Goal: Task Accomplishment & Management: Use online tool/utility

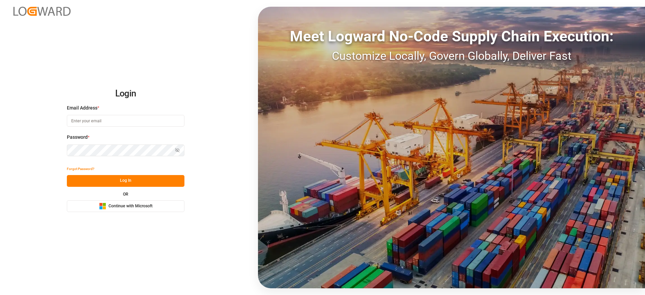
click at [139, 204] on span "Continue with Microsoft" at bounding box center [131, 206] width 44 height 6
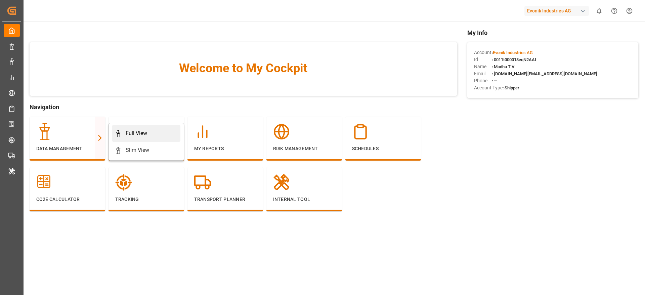
click at [137, 130] on div "Full View" at bounding box center [137, 133] width 22 height 8
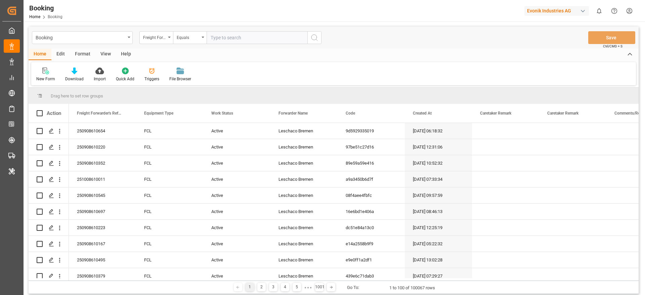
click at [81, 52] on div "Format" at bounding box center [83, 54] width 26 height 11
click at [43, 78] on div "Filter Rows" at bounding box center [46, 79] width 20 height 6
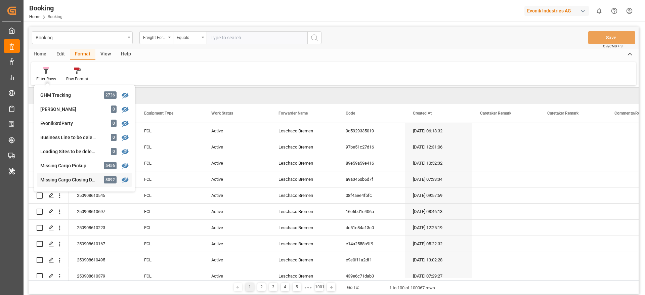
scroll to position [202, 0]
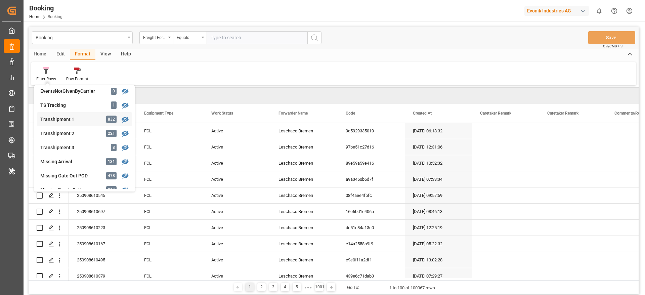
click at [72, 121] on div "Transhipment 1" at bounding box center [69, 119] width 59 height 7
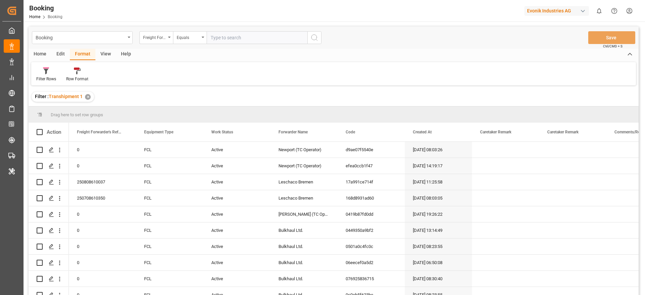
drag, startPoint x: 106, startPoint y: 51, endPoint x: 102, endPoint y: 58, distance: 7.5
click at [107, 51] on div "View" at bounding box center [105, 54] width 20 height 11
click at [39, 69] on div at bounding box center [42, 70] width 13 height 7
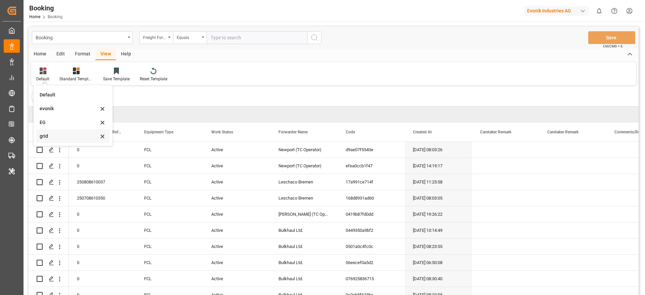
click at [55, 135] on div "grid" at bounding box center [69, 136] width 59 height 7
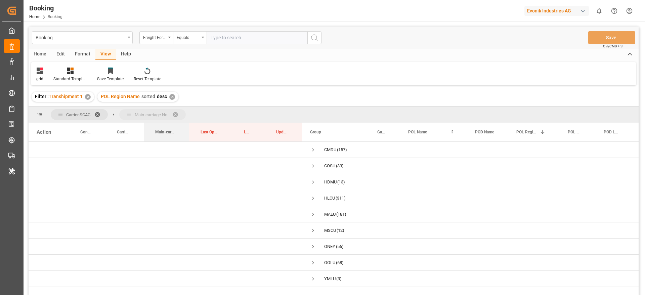
drag, startPoint x: 169, startPoint y: 134, endPoint x: 172, endPoint y: 119, distance: 15.2
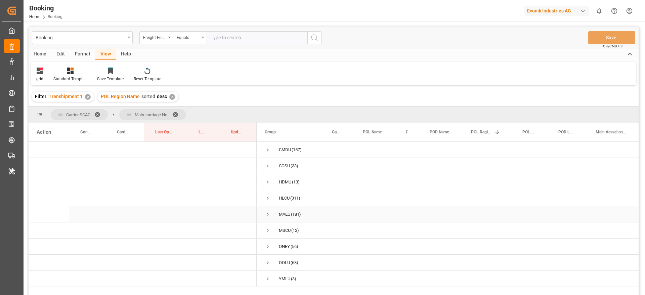
click at [268, 211] on span "Press SPACE to select this row." at bounding box center [268, 214] width 6 height 6
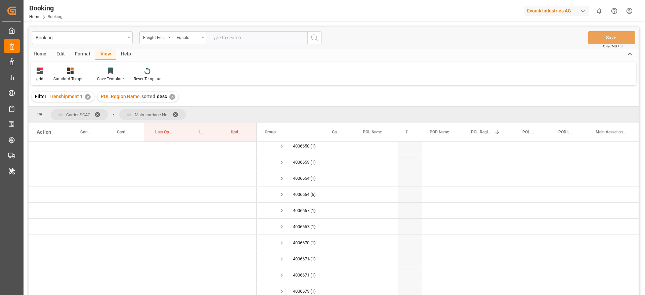
scroll to position [202, 0]
click at [280, 189] on span "Press SPACE to select this row." at bounding box center [282, 190] width 6 height 6
click at [282, 189] on span "Press SPACE to select this row." at bounding box center [282, 192] width 6 height 6
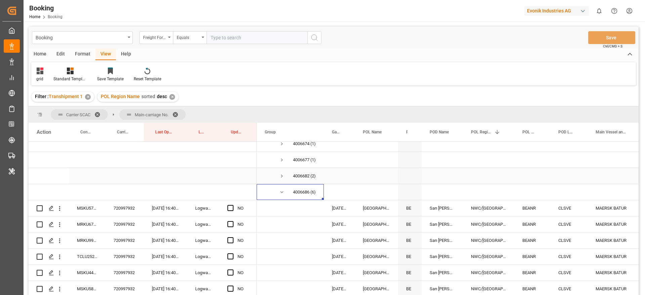
click at [282, 177] on span "Press SPACE to select this row." at bounding box center [282, 176] width 6 height 6
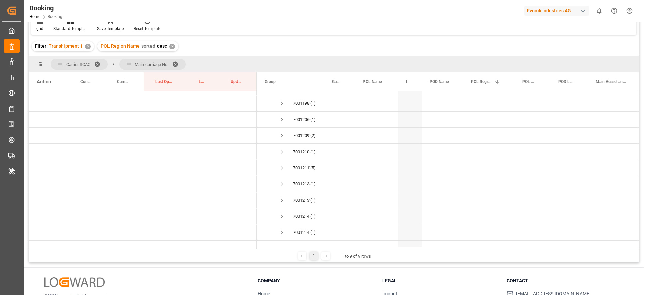
scroll to position [806, 0]
click at [282, 131] on span "Press SPACE to select this row." at bounding box center [282, 132] width 6 height 6
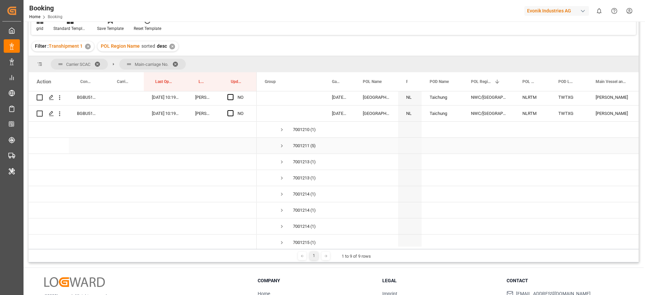
click at [280, 143] on span "Press SPACE to select this row." at bounding box center [282, 146] width 6 height 6
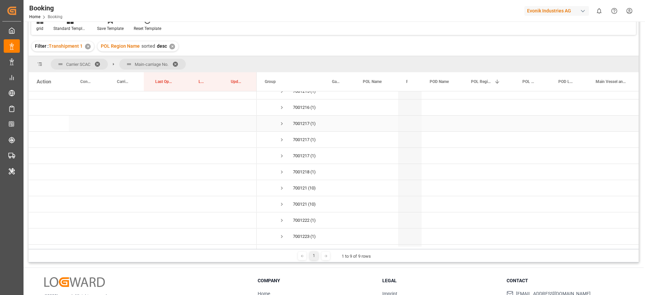
scroll to position [1109, 0]
click at [283, 166] on span "Press SPACE to select this row." at bounding box center [282, 168] width 6 height 6
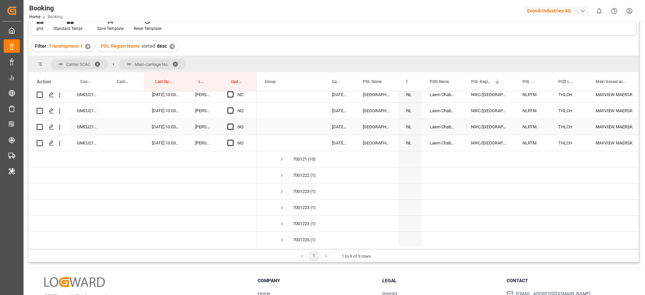
scroll to position [1310, 0]
click at [279, 143] on span "Press SPACE to select this row." at bounding box center [282, 144] width 6 height 6
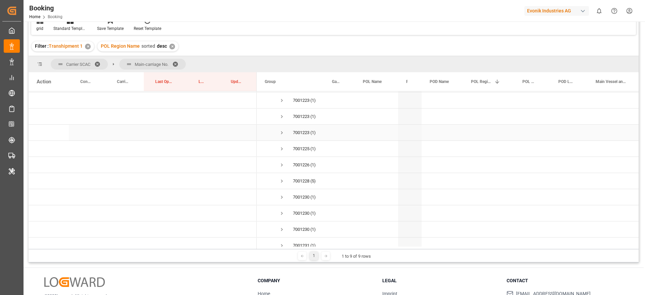
scroll to position [1562, 0]
click at [282, 164] on span "Press SPACE to select this row." at bounding box center [282, 166] width 6 height 6
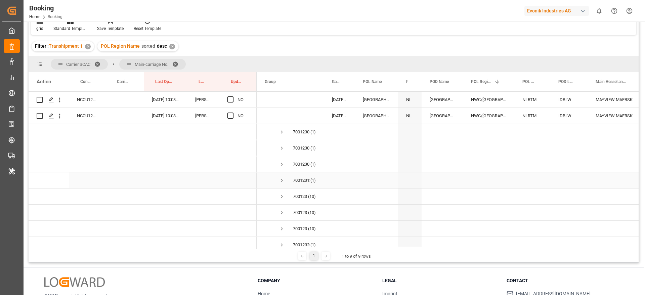
scroll to position [1714, 0]
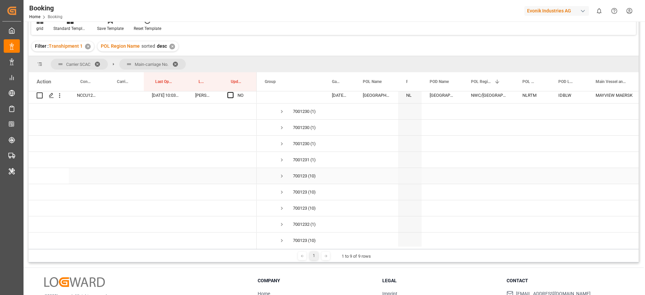
click at [280, 174] on span "Press SPACE to select this row." at bounding box center [282, 176] width 6 height 6
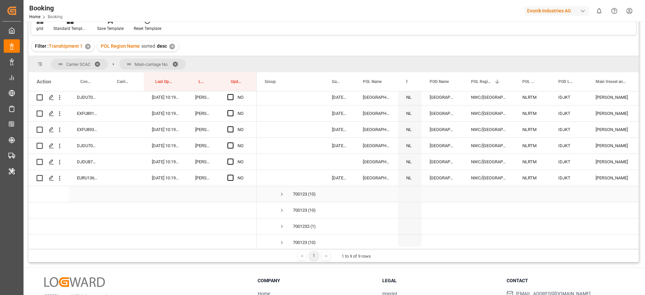
scroll to position [1915, 0]
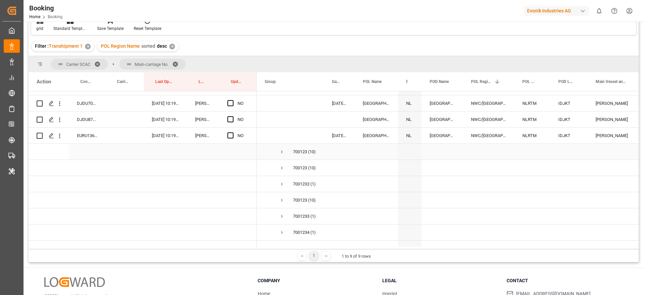
click at [280, 149] on span "Press SPACE to select this row." at bounding box center [282, 152] width 6 height 6
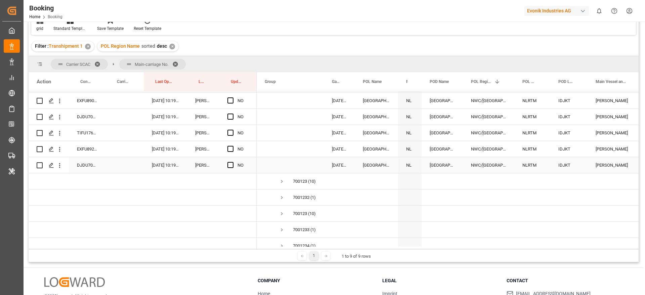
scroll to position [2066, 0]
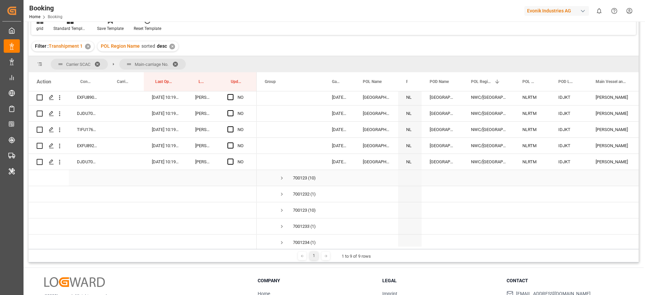
click at [281, 176] on span "Press SPACE to select this row." at bounding box center [282, 178] width 6 height 6
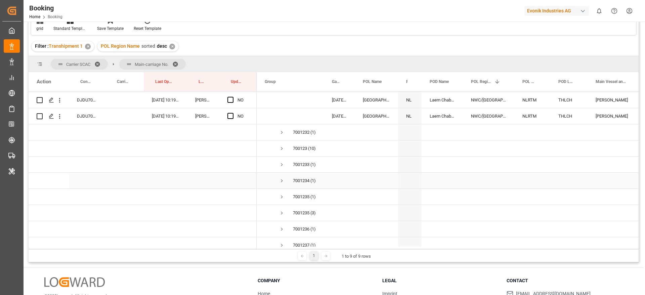
scroll to position [2318, 0]
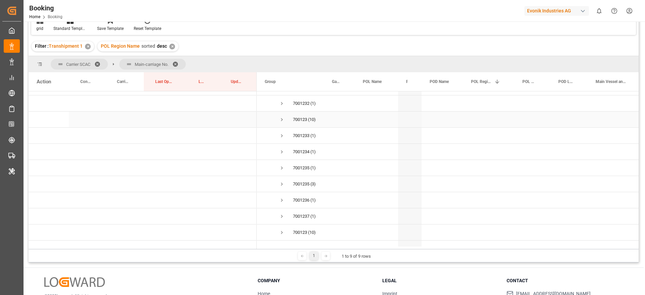
click at [282, 118] on span "Press SPACE to select this row." at bounding box center [282, 120] width 6 height 6
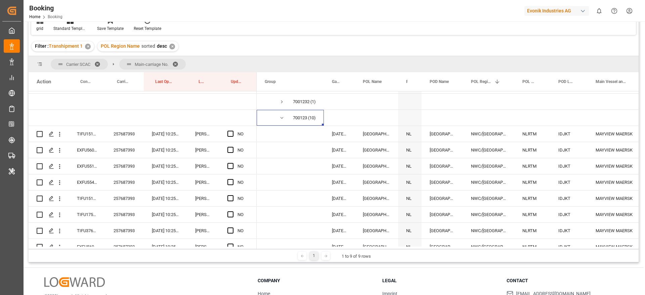
scroll to position [2520, 0]
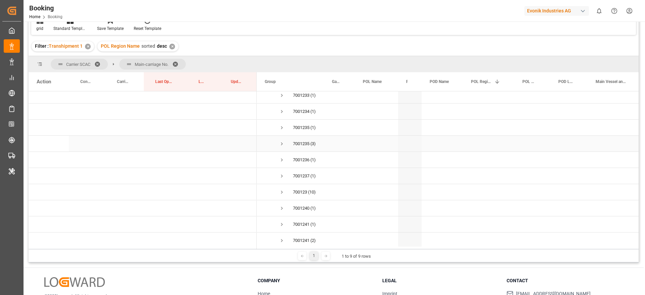
click at [283, 142] on span "Press SPACE to select this row." at bounding box center [282, 144] width 6 height 6
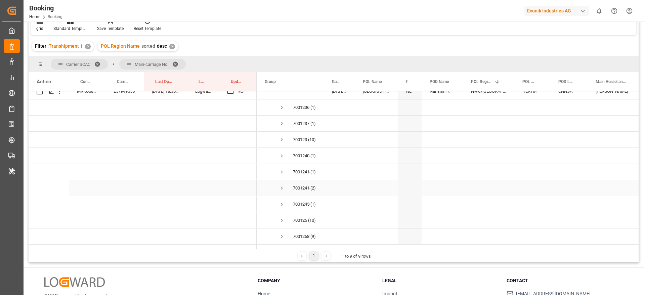
scroll to position [2570, 0]
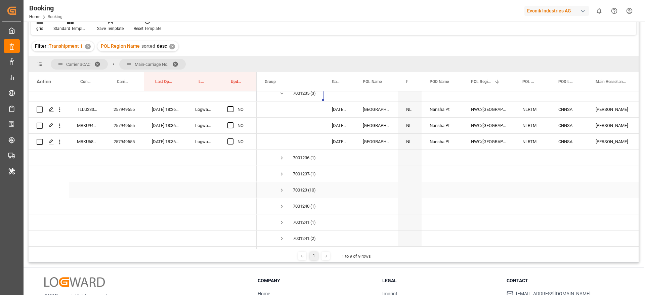
click at [281, 187] on span "Press SPACE to select this row." at bounding box center [282, 190] width 6 height 6
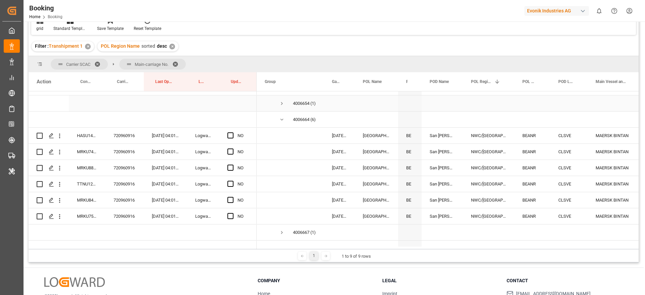
scroll to position [151, 0]
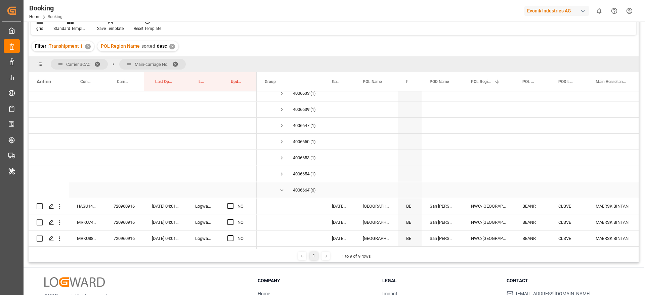
drag, startPoint x: 281, startPoint y: 190, endPoint x: 236, endPoint y: 174, distance: 47.4
click at [281, 189] on span "Press SPACE to select this row." at bounding box center [282, 190] width 6 height 6
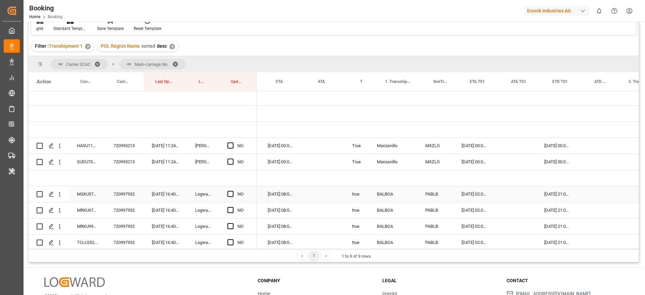
scroll to position [0, 0]
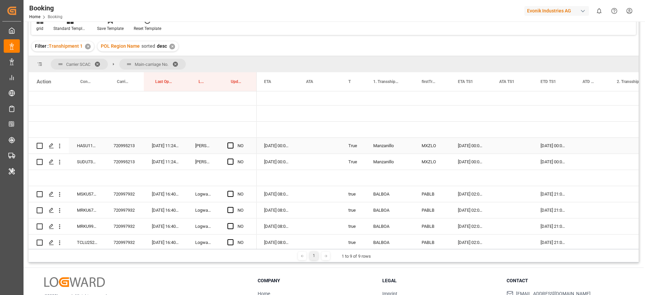
click at [129, 144] on div "720995213" at bounding box center [125, 146] width 38 height 16
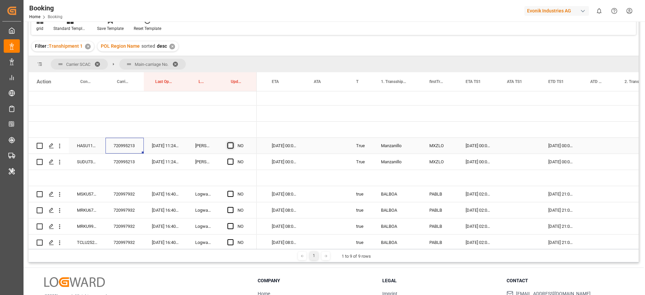
click at [231, 145] on span "Press SPACE to select this row." at bounding box center [230, 145] width 6 height 6
click at [233, 142] on input "Press SPACE to select this row." at bounding box center [233, 142] width 0 height 0
click at [232, 162] on span "Press SPACE to select this row." at bounding box center [230, 162] width 6 height 6
click at [233, 159] on input "Press SPACE to select this row." at bounding box center [233, 159] width 0 height 0
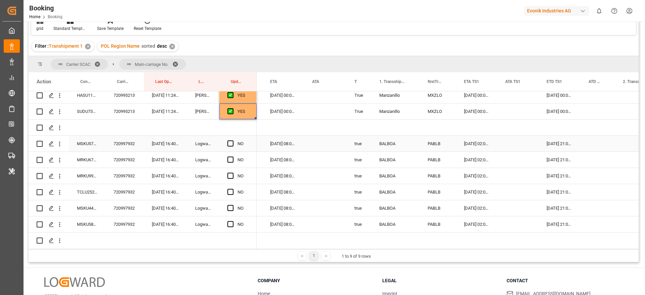
click at [120, 143] on div "720997932" at bounding box center [125, 144] width 38 height 16
click at [231, 144] on span "Press SPACE to select this row." at bounding box center [230, 143] width 6 height 6
click at [233, 140] on input "Press SPACE to select this row." at bounding box center [233, 140] width 0 height 0
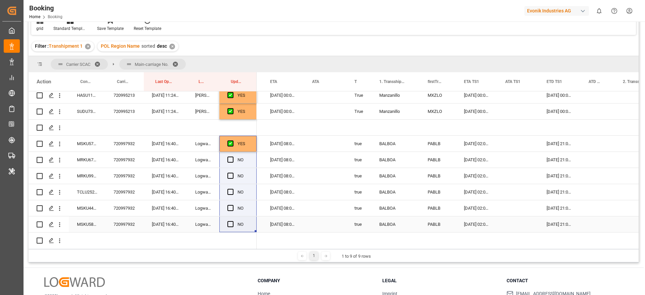
drag, startPoint x: 255, startPoint y: 196, endPoint x: 248, endPoint y: 137, distance: 59.6
click at [249, 140] on div "YES" at bounding box center [237, 144] width 37 height 16
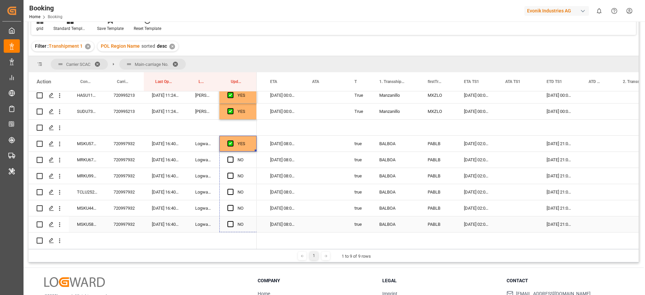
drag, startPoint x: 255, startPoint y: 150, endPoint x: 254, endPoint y: 221, distance: 70.9
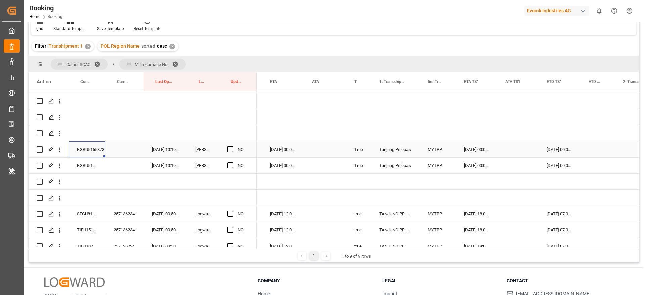
scroll to position [706, 0]
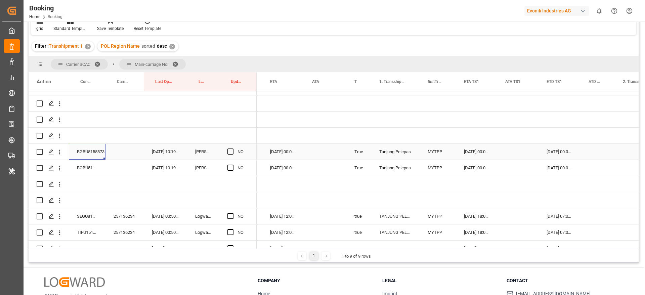
click at [474, 153] on div "[DATE] 00:00:00" at bounding box center [476, 152] width 41 height 16
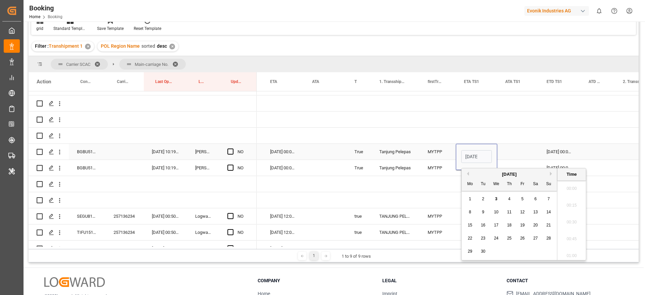
scroll to position [842, 0]
click at [548, 212] on span "14" at bounding box center [548, 212] width 4 height 5
type input "[DATE] 00:00"
click at [520, 149] on div "Press SPACE to select this row." at bounding box center [517, 152] width 41 height 16
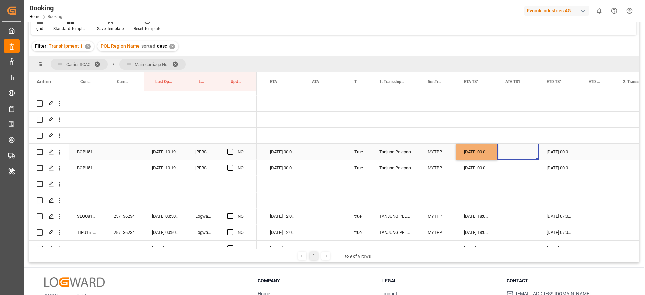
click at [475, 152] on div "[DATE] 00:00:00" at bounding box center [476, 152] width 41 height 16
click at [495, 158] on div "[DATE] 00:00:00" at bounding box center [476, 152] width 41 height 16
drag, startPoint x: 496, startPoint y: 158, endPoint x: 498, endPoint y: 164, distance: 6.2
click at [230, 149] on span "Press SPACE to select this row." at bounding box center [230, 152] width 6 height 6
click at [233, 149] on input "Press SPACE to select this row." at bounding box center [233, 149] width 0 height 0
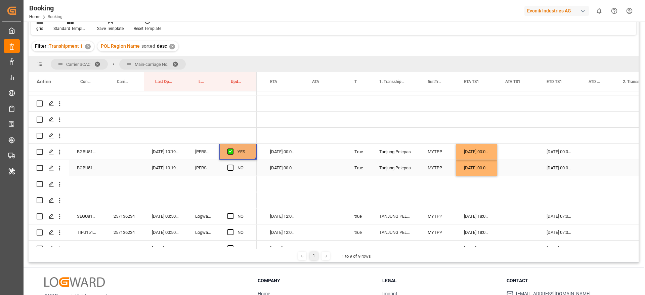
click at [231, 168] on span "Press SPACE to select this row." at bounding box center [230, 168] width 6 height 6
click at [233, 165] on input "Press SPACE to select this row." at bounding box center [233, 165] width 0 height 0
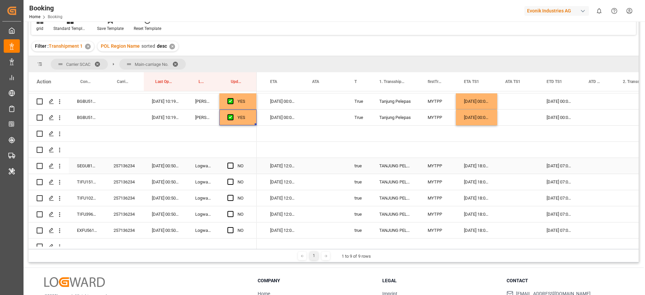
click at [116, 168] on div "257136234" at bounding box center [125, 166] width 38 height 16
click at [485, 113] on div "[DATE] 00:00:00" at bounding box center [476, 118] width 41 height 16
click at [480, 165] on div "[DATE] 18:00:00" at bounding box center [476, 166] width 41 height 16
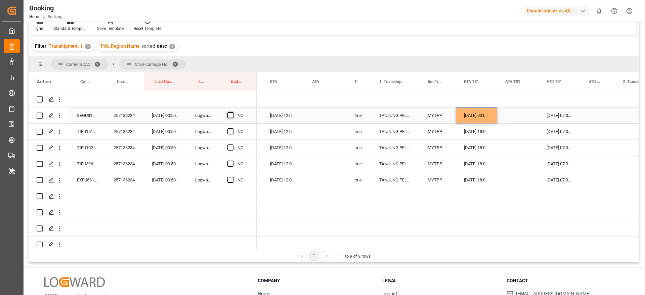
click at [230, 114] on span "Press SPACE to select this row." at bounding box center [230, 115] width 6 height 6
click at [233, 112] on input "Press SPACE to select this row." at bounding box center [233, 112] width 0 height 0
drag, startPoint x: 255, startPoint y: 122, endPoint x: 516, endPoint y: 112, distance: 261.3
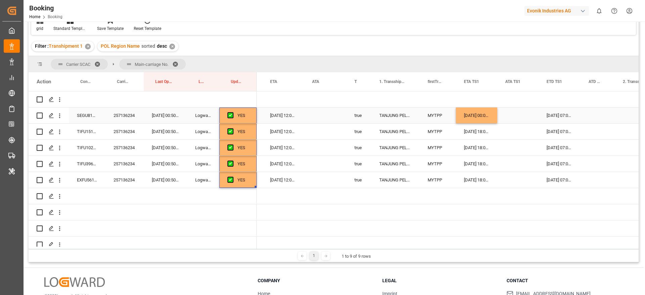
click at [486, 116] on div "[DATE] 00:00:00" at bounding box center [476, 116] width 41 height 16
drag, startPoint x: 496, startPoint y: 122, endPoint x: 502, endPoint y: 178, distance: 56.7
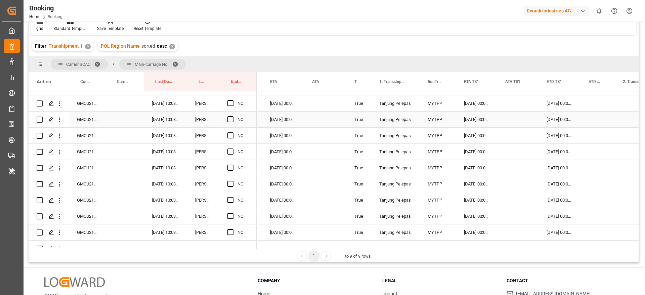
scroll to position [1058, 0]
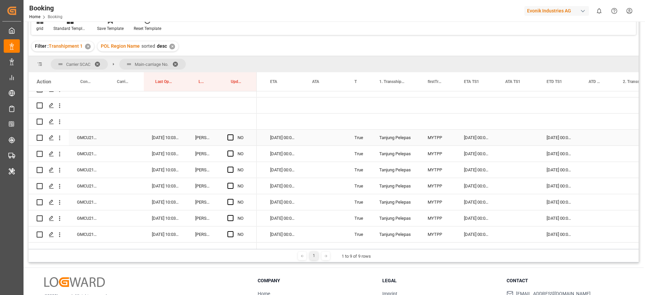
click at [91, 138] on div "GMCU2105653" at bounding box center [87, 138] width 37 height 16
click at [231, 135] on span "Press SPACE to select this row." at bounding box center [230, 137] width 6 height 6
click at [233, 134] on input "Press SPACE to select this row." at bounding box center [233, 134] width 0 height 0
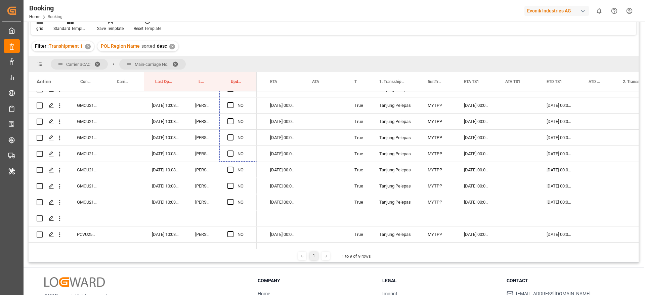
scroll to position [1166, 0]
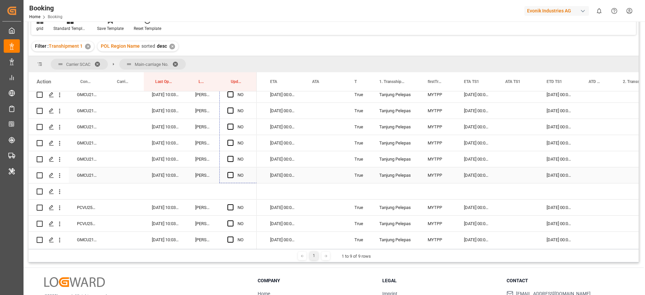
drag, startPoint x: 255, startPoint y: 144, endPoint x: 240, endPoint y: 175, distance: 35.0
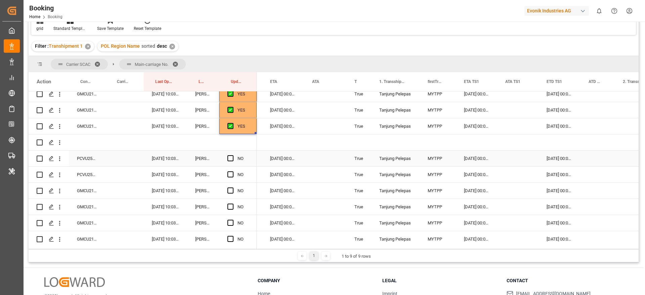
scroll to position [1216, 0]
click at [86, 158] on div "PCVU2591062" at bounding box center [87, 157] width 37 height 16
click at [230, 157] on span "Press SPACE to select this row." at bounding box center [230, 157] width 6 height 6
click at [233, 154] on input "Press SPACE to select this row." at bounding box center [233, 154] width 0 height 0
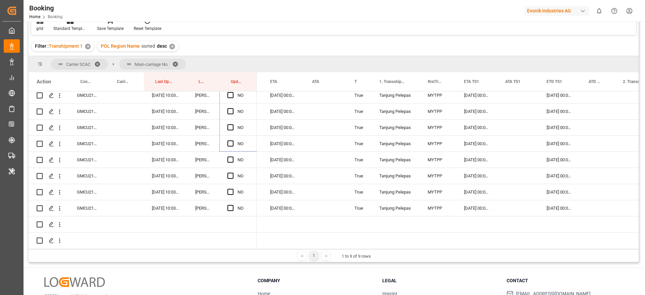
scroll to position [1337, 0]
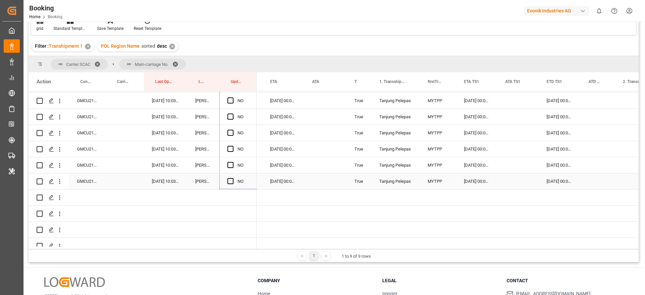
drag, startPoint x: 255, startPoint y: 163, endPoint x: 234, endPoint y: 179, distance: 26.4
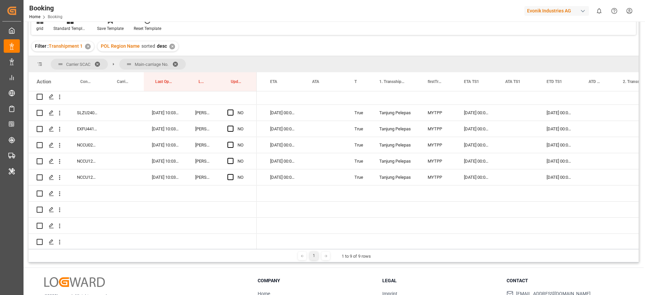
scroll to position [1539, 0]
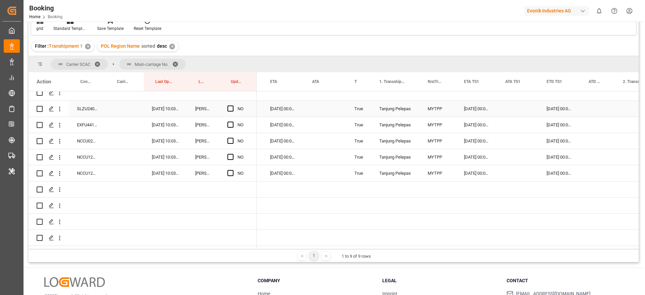
click at [86, 109] on div "SLZU2406262" at bounding box center [87, 109] width 37 height 16
click at [557, 109] on div "[DATE] 00:00:00" at bounding box center [560, 109] width 42 height 16
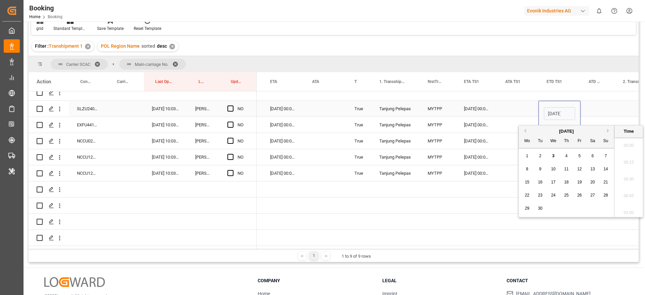
scroll to position [842, 0]
click at [605, 169] on span "14" at bounding box center [605, 169] width 4 height 5
type input "[DATE] 00:00"
click at [288, 109] on div "[DATE] 00:00:00" at bounding box center [283, 109] width 42 height 16
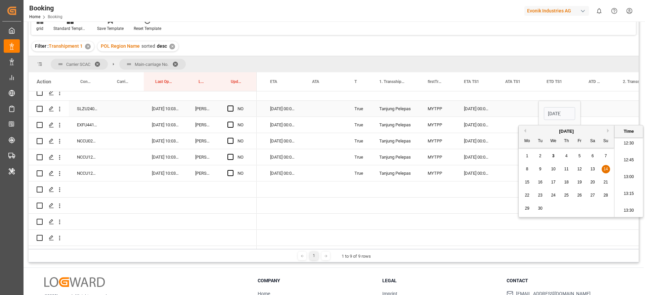
click at [288, 109] on div "[DATE] 00:00:00" at bounding box center [283, 109] width 42 height 16
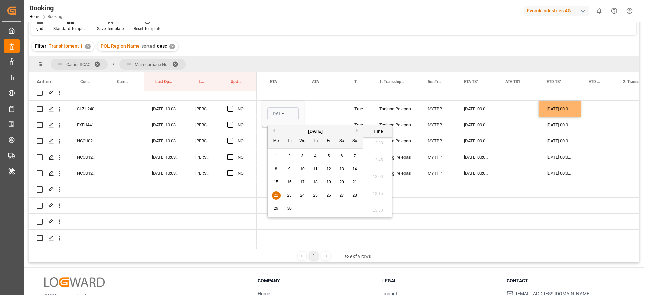
click at [288, 184] on span "16" at bounding box center [289, 182] width 4 height 5
type input "16-09-2025 00:00"
drag, startPoint x: 313, startPoint y: 107, endPoint x: 231, endPoint y: 108, distance: 82.3
click at [313, 107] on div "Press SPACE to select this row." at bounding box center [325, 109] width 42 height 16
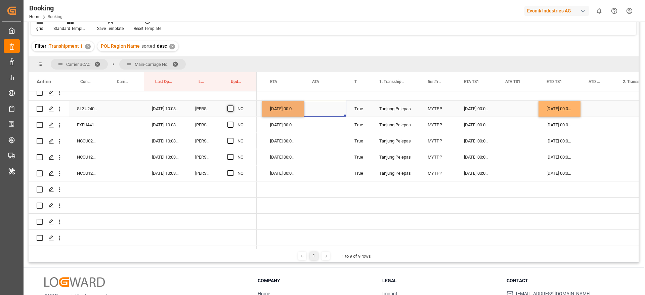
click at [231, 108] on span "Press SPACE to select this row." at bounding box center [230, 109] width 6 height 6
click at [233, 106] on input "Press SPACE to select this row." at bounding box center [233, 106] width 0 height 0
drag, startPoint x: 255, startPoint y: 115, endPoint x: 255, endPoint y: 168, distance: 53.1
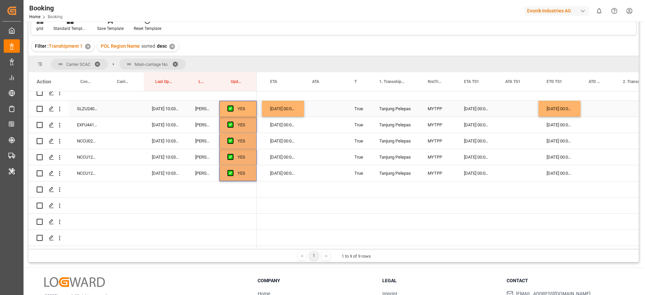
drag, startPoint x: 298, startPoint y: 108, endPoint x: 303, endPoint y: 117, distance: 10.4
click at [298, 108] on div "16-09-2025 00:00:00" at bounding box center [283, 109] width 42 height 16
drag, startPoint x: 302, startPoint y: 115, endPoint x: 310, endPoint y: 170, distance: 55.7
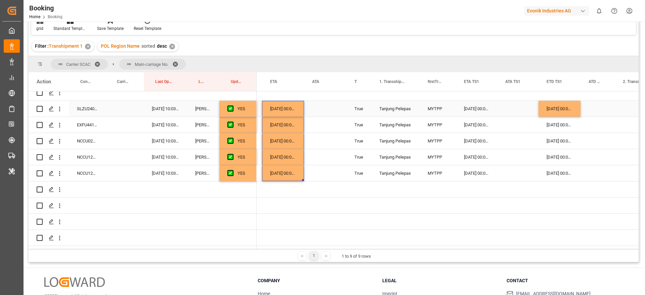
click at [568, 111] on div "[DATE] 00:00:00" at bounding box center [560, 109] width 42 height 16
drag, startPoint x: 580, startPoint y: 115, endPoint x: 527, endPoint y: 167, distance: 73.7
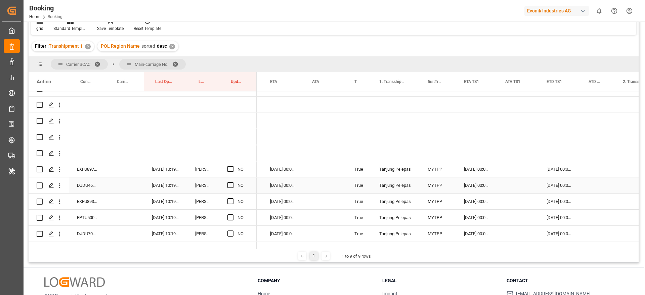
scroll to position [1690, 0]
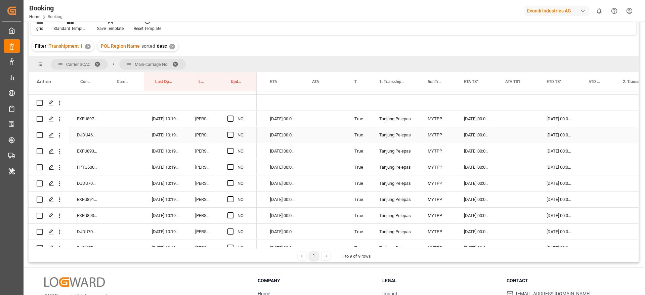
click at [81, 124] on div "EXFU8972502" at bounding box center [87, 119] width 37 height 16
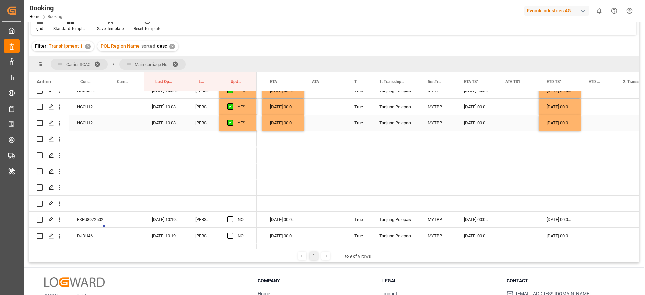
click at [549, 123] on div "[DATE] 00:00:00" at bounding box center [560, 123] width 42 height 16
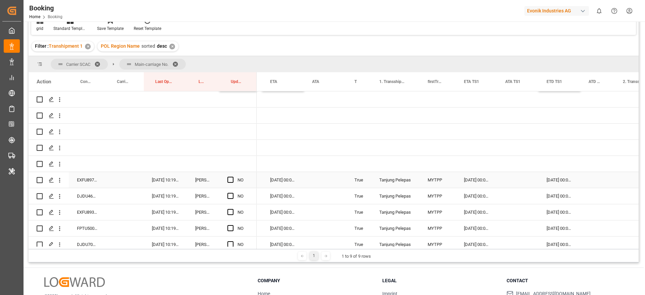
scroll to position [1640, 0]
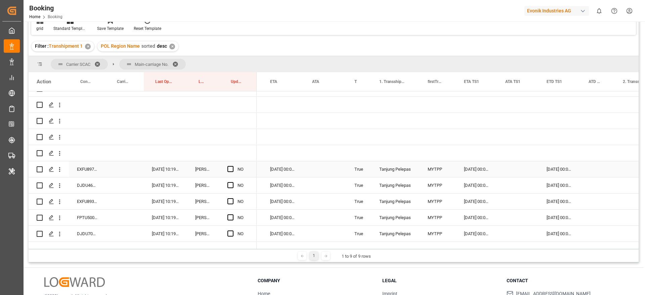
click at [483, 171] on div "12-09-2025 00:00:00" at bounding box center [476, 169] width 41 height 16
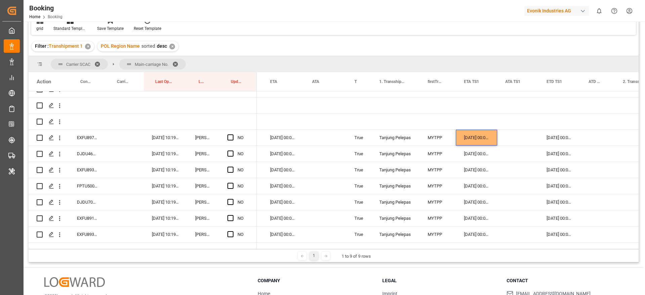
scroll to position [1690, 0]
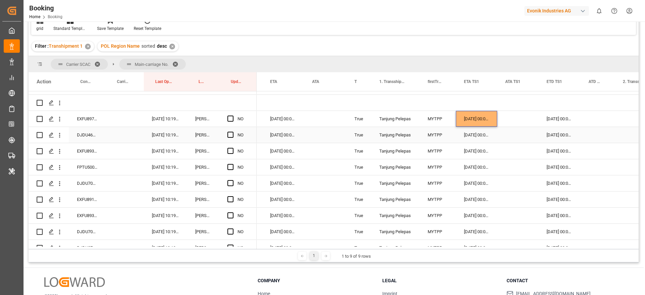
click at [483, 122] on div "[DATE] 00:00:00" at bounding box center [476, 119] width 41 height 16
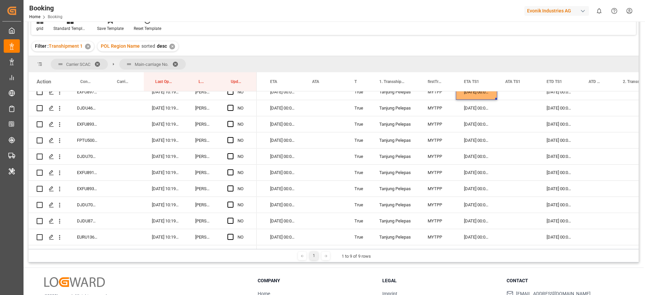
scroll to position [1757, 0]
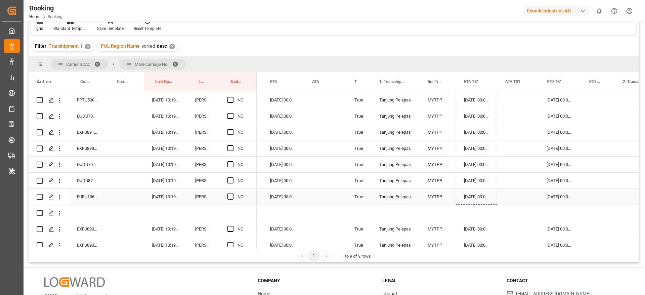
drag, startPoint x: 496, startPoint y: 126, endPoint x: 497, endPoint y: 198, distance: 71.9
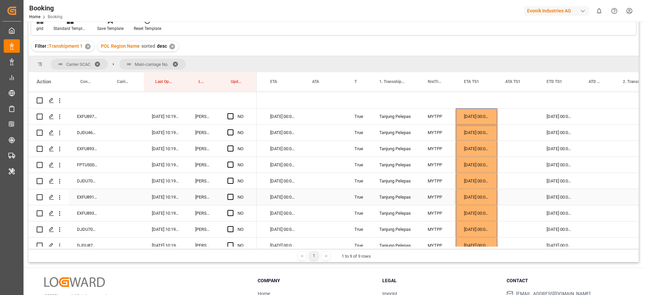
scroll to position [1707, 0]
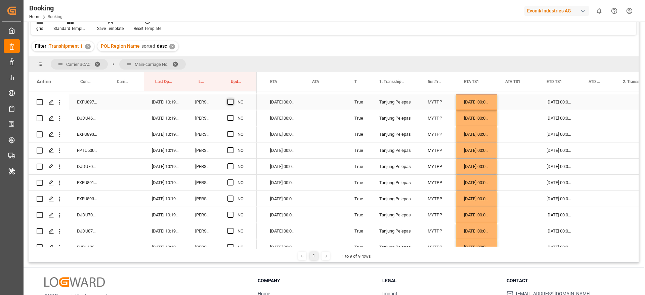
click at [230, 103] on span "Press SPACE to select this row." at bounding box center [230, 102] width 6 height 6
click at [233, 99] on input "Press SPACE to select this row." at bounding box center [233, 99] width 0 height 0
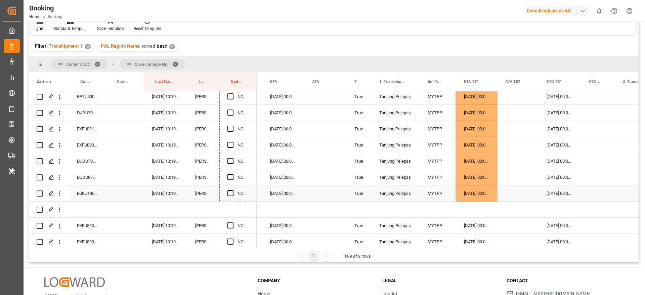
scroll to position [1761, 0]
drag, startPoint x: 262, startPoint y: 250, endPoint x: 253, endPoint y: 196, distance: 54.8
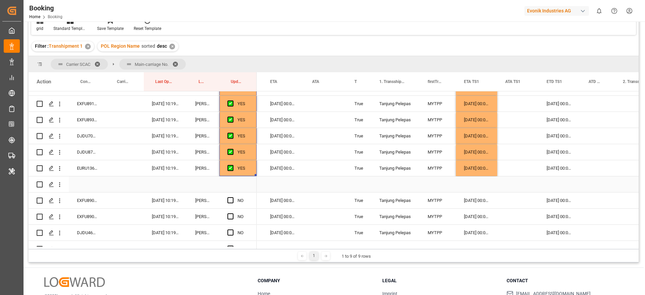
scroll to position [1811, 0]
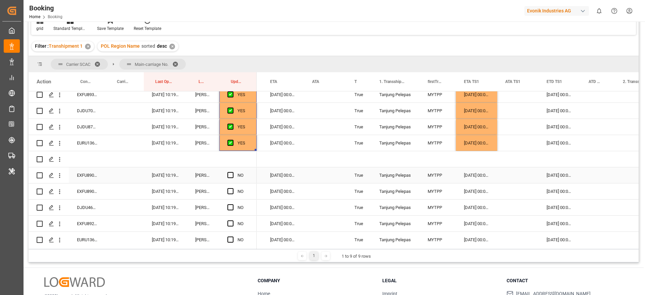
click at [87, 174] on div "EXFU8908627" at bounding box center [87, 175] width 37 height 16
click at [471, 143] on div "[DATE] 00:00:00" at bounding box center [476, 143] width 41 height 16
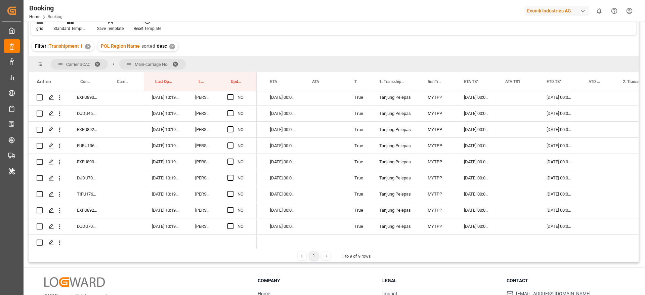
scroll to position [1945, 0]
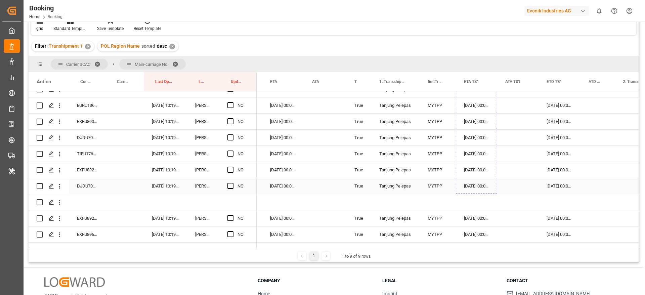
drag, startPoint x: 497, startPoint y: 150, endPoint x: 496, endPoint y: 196, distance: 45.7
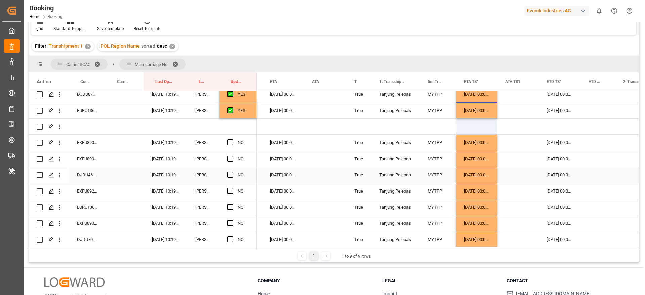
scroll to position [1845, 0]
click at [230, 140] on span "Press SPACE to select this row." at bounding box center [230, 141] width 6 height 6
click at [233, 138] on input "Press SPACE to select this row." at bounding box center [233, 138] width 0 height 0
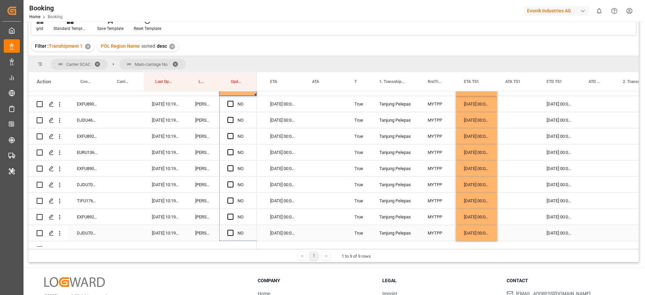
scroll to position [1912, 0]
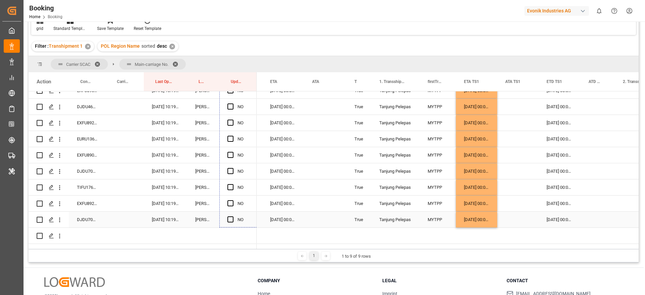
drag, startPoint x: 256, startPoint y: 147, endPoint x: 251, endPoint y: 223, distance: 76.5
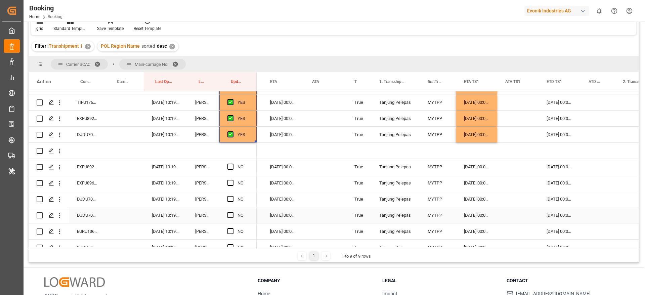
scroll to position [2013, 0]
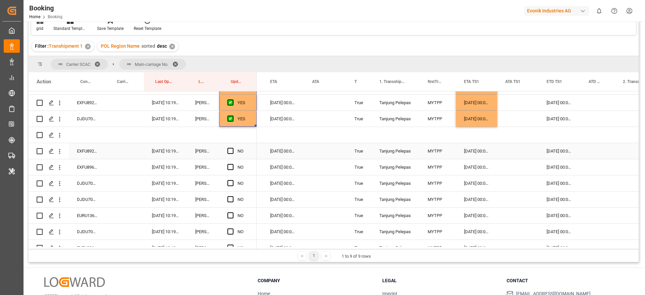
click at [88, 155] on div "EXFU8921742" at bounding box center [87, 151] width 37 height 16
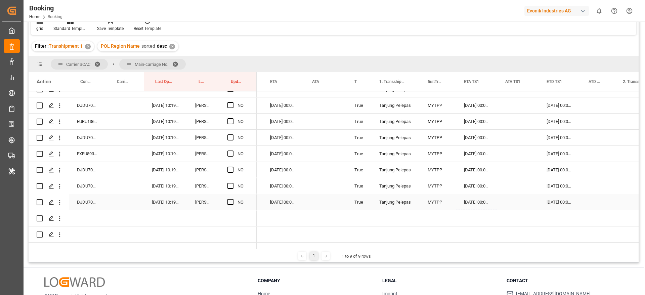
scroll to position [2120, 0]
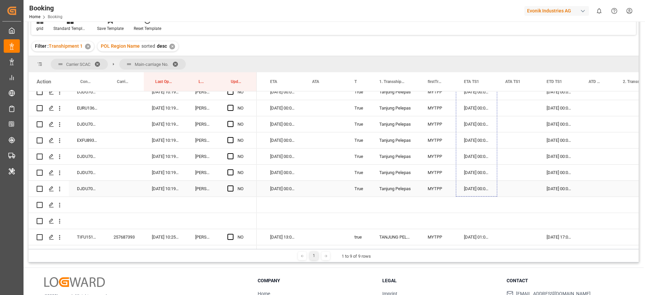
drag, startPoint x: 497, startPoint y: 125, endPoint x: 495, endPoint y: 192, distance: 66.9
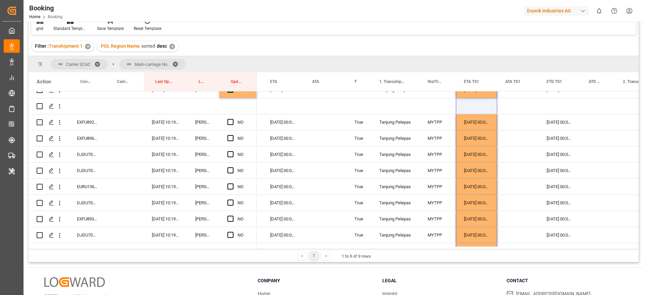
scroll to position [2019, 0]
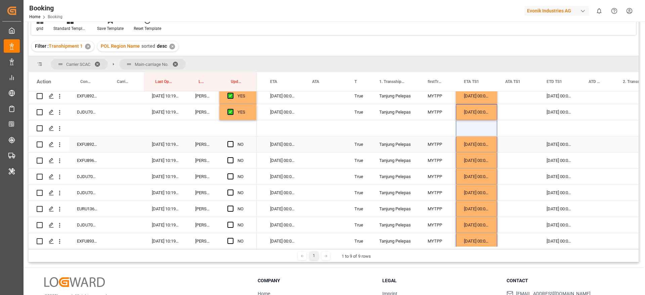
click at [233, 142] on span "Press SPACE to select this row." at bounding box center [230, 144] width 6 height 6
click at [233, 141] on input "Press SPACE to select this row." at bounding box center [233, 141] width 0 height 0
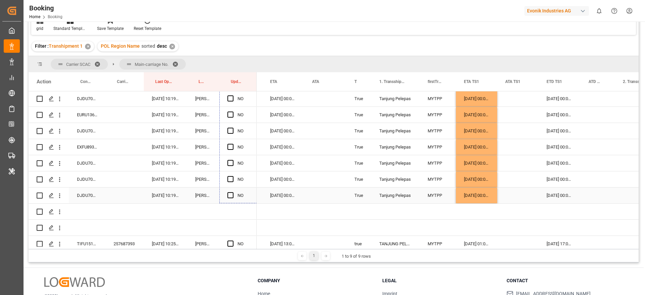
scroll to position [2140, 0]
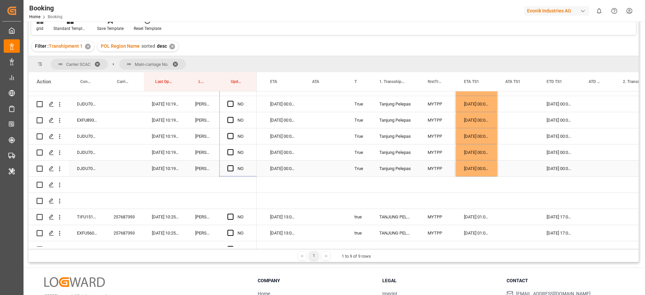
drag, startPoint x: 256, startPoint y: 152, endPoint x: 228, endPoint y: 164, distance: 29.6
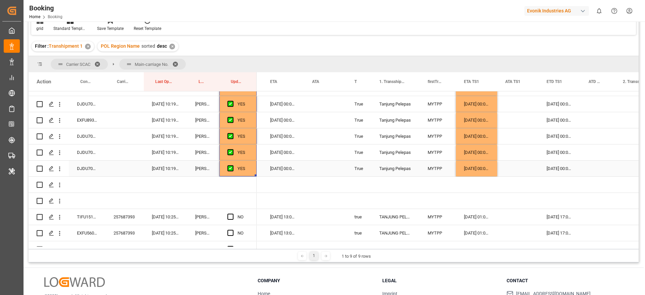
scroll to position [2241, 0]
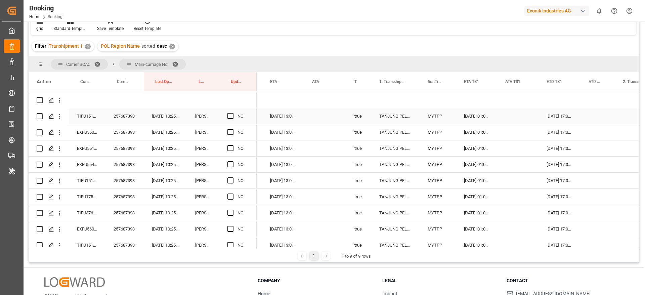
click at [125, 119] on div "257687393" at bounding box center [125, 116] width 38 height 16
drag, startPoint x: 230, startPoint y: 113, endPoint x: 251, endPoint y: 124, distance: 23.9
click at [229, 114] on span "Press SPACE to select this row." at bounding box center [230, 116] width 6 height 6
click at [233, 113] on input "Press SPACE to select this row." at bounding box center [233, 113] width 0 height 0
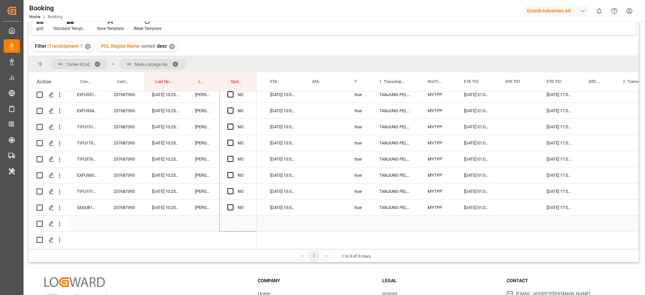
scroll to position [2308, 0]
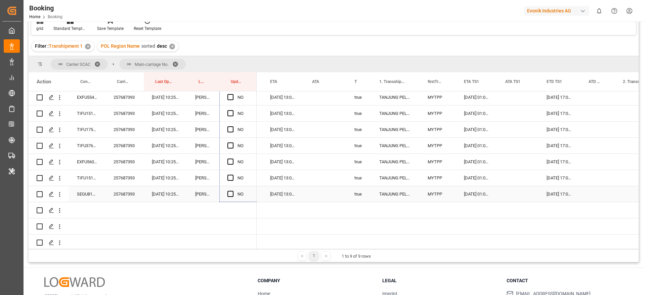
drag, startPoint x: 256, startPoint y: 122, endPoint x: 252, endPoint y: 189, distance: 67.7
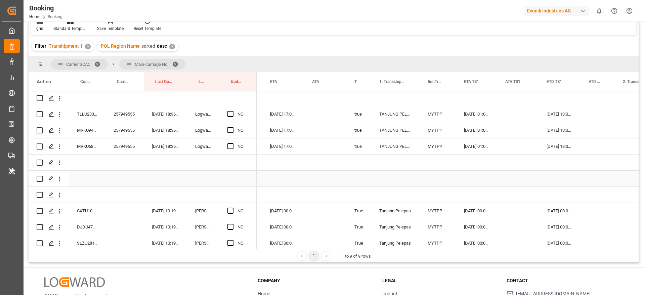
scroll to position [2459, 0]
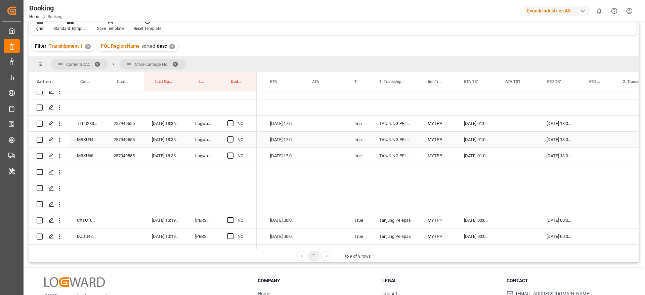
click at [126, 129] on div "257949555" at bounding box center [125, 124] width 38 height 16
click at [231, 122] on span "Press SPACE to select this row." at bounding box center [230, 123] width 6 height 6
click at [233, 120] on input "Press SPACE to select this row." at bounding box center [233, 120] width 0 height 0
drag, startPoint x: 255, startPoint y: 129, endPoint x: 257, endPoint y: 163, distance: 34.0
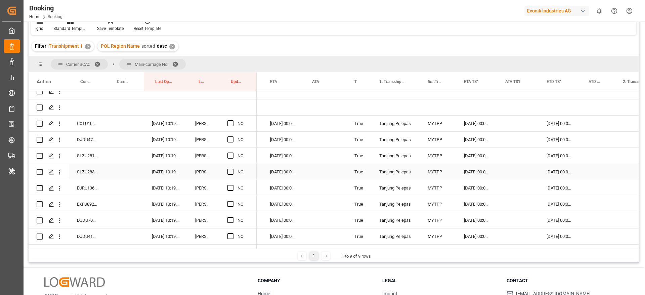
scroll to position [2560, 0]
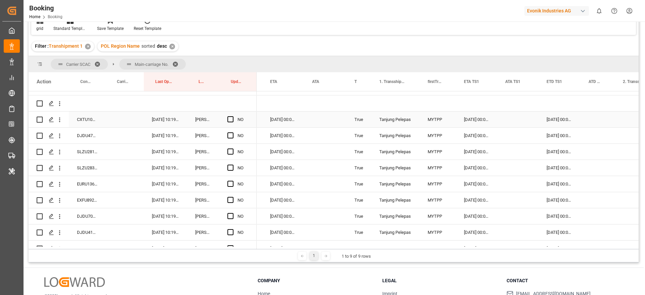
click at [82, 117] on div "CXTU1033043" at bounding box center [87, 120] width 37 height 16
click at [231, 118] on span "Press SPACE to select this row." at bounding box center [230, 119] width 6 height 6
click at [233, 116] on input "Press SPACE to select this row." at bounding box center [233, 116] width 0 height 0
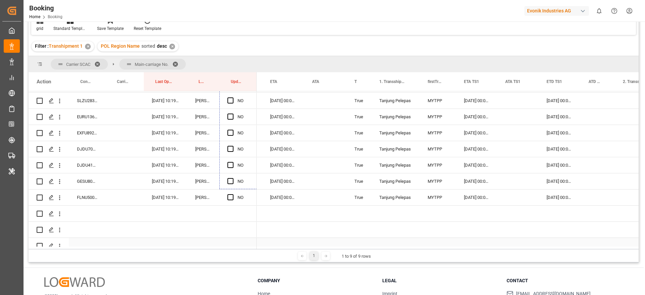
scroll to position [2641, 0]
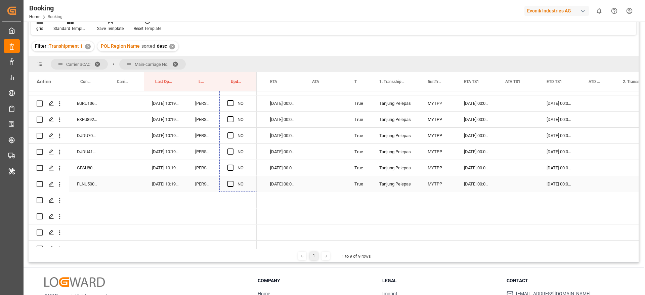
drag, startPoint x: 256, startPoint y: 127, endPoint x: 245, endPoint y: 185, distance: 59.2
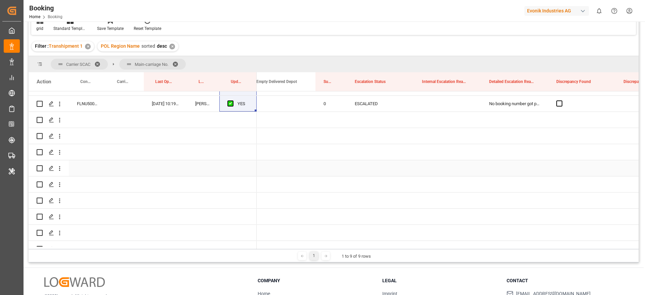
scroll to position [2722, 0]
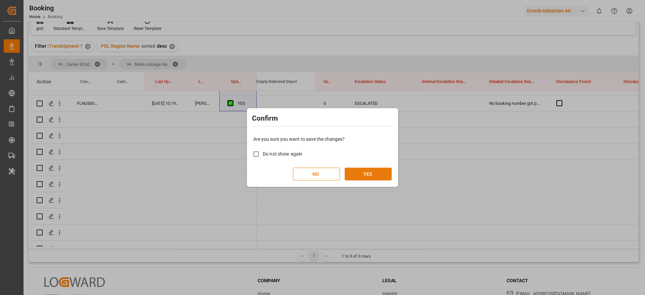
click at [365, 173] on button "YES" at bounding box center [368, 174] width 47 height 13
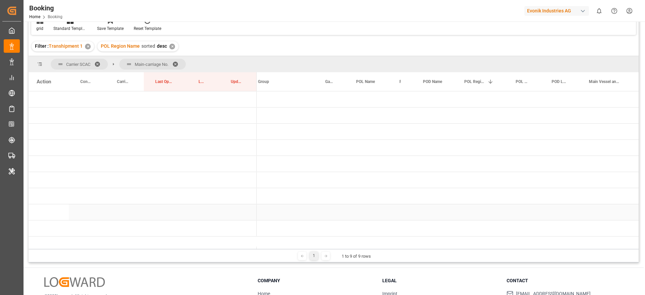
scroll to position [0, 0]
click at [268, 162] on span "Press SPACE to select this row." at bounding box center [268, 164] width 6 height 6
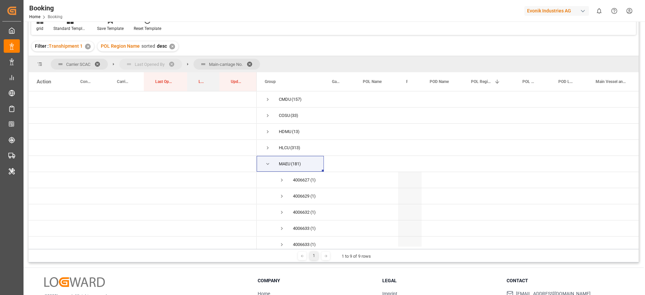
drag, startPoint x: 200, startPoint y: 80, endPoint x: 141, endPoint y: 57, distance: 63.7
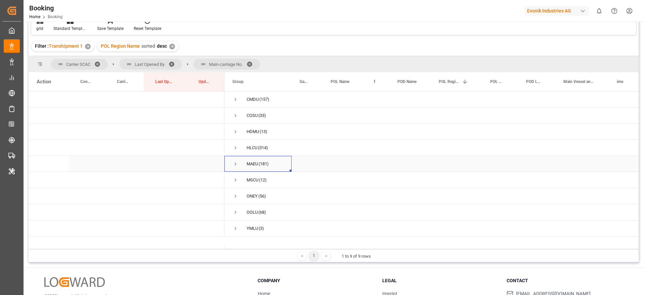
click at [234, 161] on span "Press SPACE to select this row." at bounding box center [236, 164] width 6 height 6
click at [251, 181] on span "Press SPACE to select this row." at bounding box center [250, 180] width 6 height 6
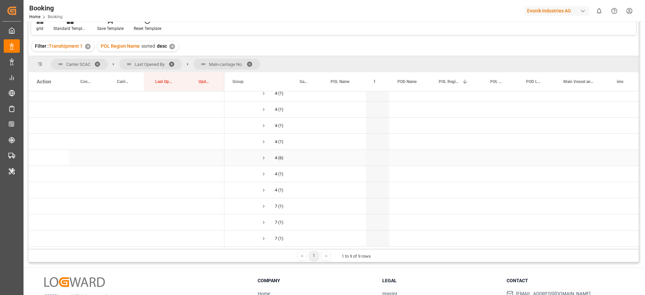
click at [263, 159] on span "Press SPACE to select this row." at bounding box center [264, 158] width 6 height 6
click at [265, 148] on span "Press SPACE to select this row." at bounding box center [264, 148] width 6 height 6
click at [264, 131] on span "Press SPACE to select this row." at bounding box center [264, 132] width 6 height 6
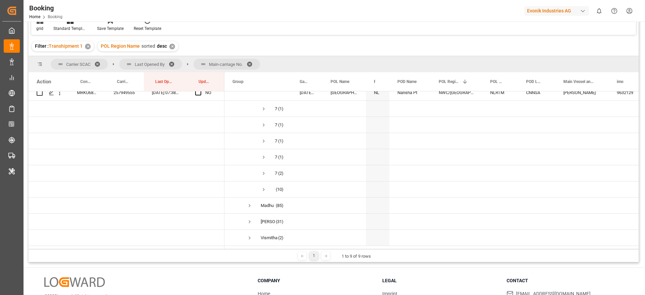
scroll to position [907, 0]
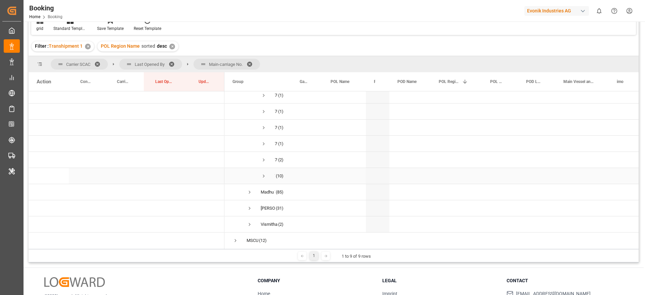
click at [264, 175] on span "Press SPACE to select this row." at bounding box center [264, 176] width 6 height 6
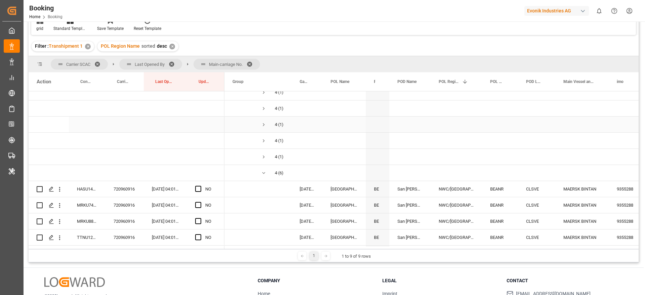
scroll to position [151, 0]
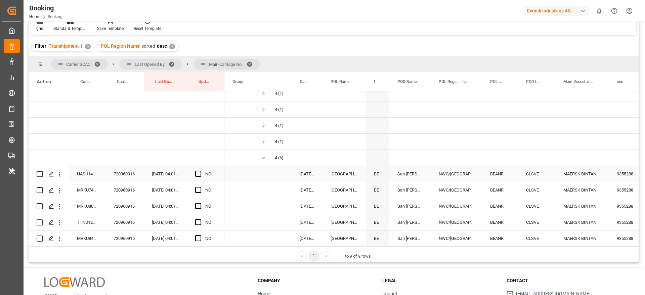
click at [115, 175] on div "720960916" at bounding box center [125, 174] width 38 height 16
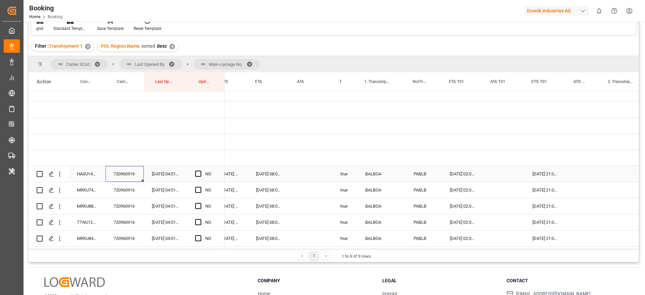
scroll to position [0, 0]
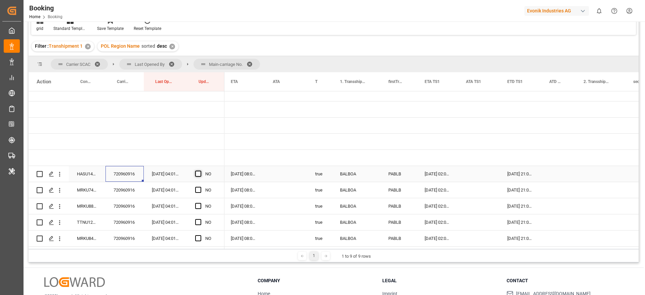
click at [198, 172] on span "Press SPACE to select this row." at bounding box center [198, 174] width 6 height 6
click at [200, 171] on input "Press SPACE to select this row." at bounding box center [200, 171] width 0 height 0
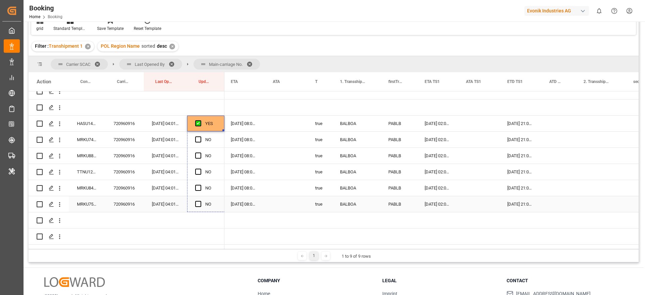
drag, startPoint x: 223, startPoint y: 129, endPoint x: 219, endPoint y: 200, distance: 71.3
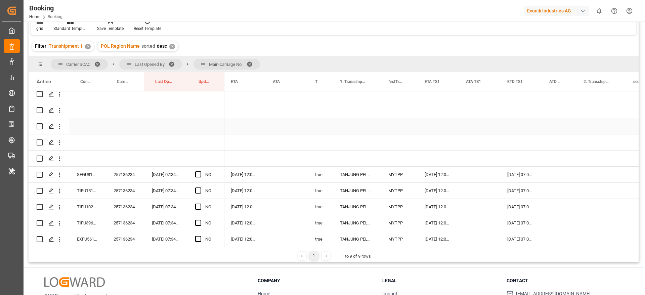
scroll to position [454, 0]
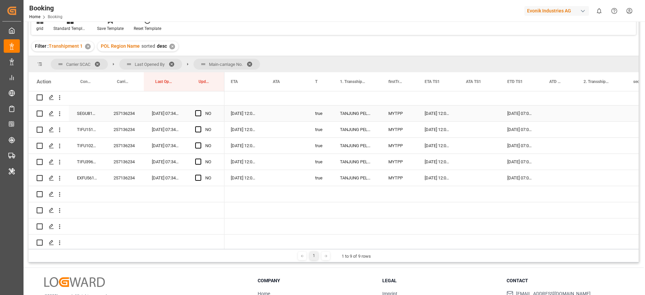
click at [133, 116] on div "257136234" at bounding box center [125, 114] width 38 height 16
click at [200, 110] on span "Press SPACE to select this row." at bounding box center [198, 113] width 6 height 6
click at [200, 110] on input "Press SPACE to select this row." at bounding box center [200, 110] width 0 height 0
drag, startPoint x: 223, startPoint y: 120, endPoint x: 222, endPoint y: 179, distance: 58.5
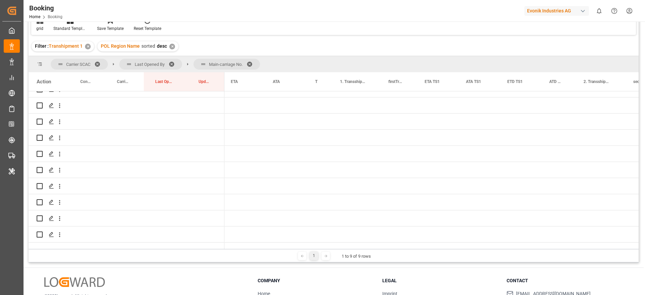
scroll to position [806, 0]
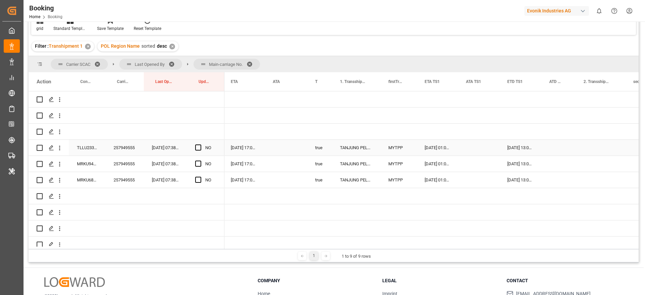
click at [113, 146] on div "257949555" at bounding box center [125, 148] width 38 height 16
click at [199, 148] on span "Press SPACE to select this row." at bounding box center [198, 147] width 6 height 6
click at [200, 144] on input "Press SPACE to select this row." at bounding box center [200, 144] width 0 height 0
click at [199, 165] on span "Press SPACE to select this row." at bounding box center [198, 164] width 6 height 6
click at [200, 161] on input "Press SPACE to select this row." at bounding box center [200, 161] width 0 height 0
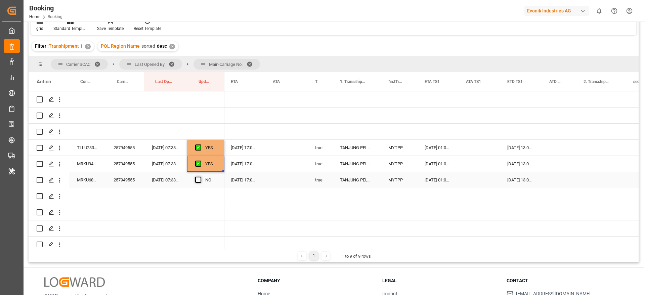
click at [197, 182] on span "Press SPACE to select this row." at bounding box center [198, 180] width 6 height 6
click at [200, 177] on input "Press SPACE to select this row." at bounding box center [200, 177] width 0 height 0
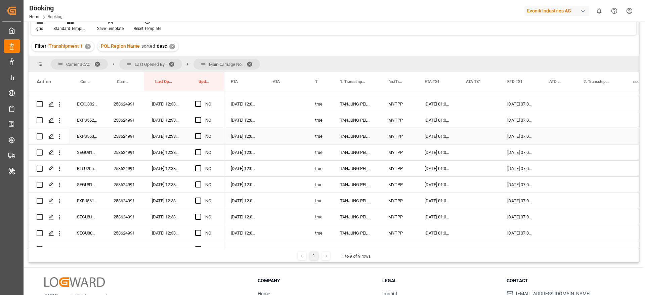
scroll to position [958, 0]
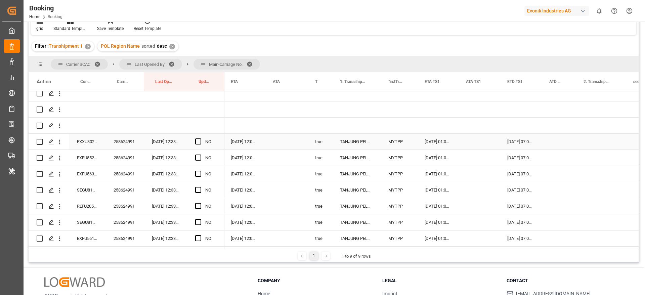
click at [125, 149] on div "258624991" at bounding box center [125, 142] width 38 height 16
click at [198, 139] on span "Press SPACE to select this row." at bounding box center [198, 141] width 6 height 6
click at [200, 138] on input "Press SPACE to select this row." at bounding box center [200, 138] width 0 height 0
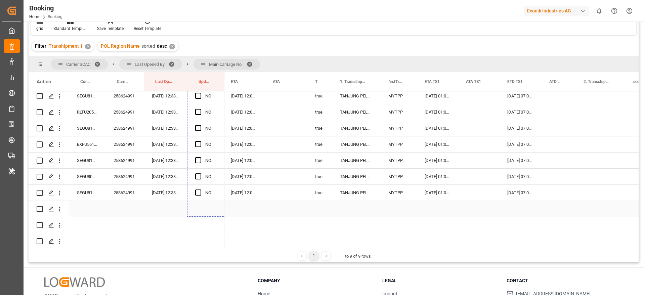
scroll to position [1065, 0]
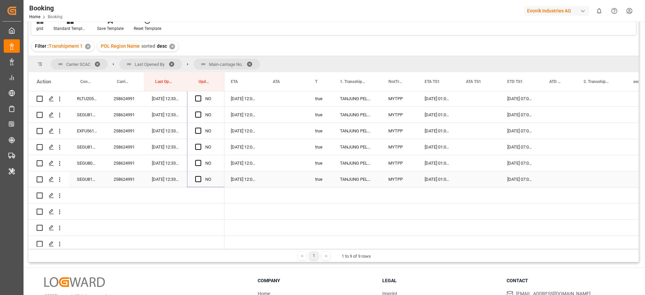
drag, startPoint x: 223, startPoint y: 148, endPoint x: 216, endPoint y: 177, distance: 30.4
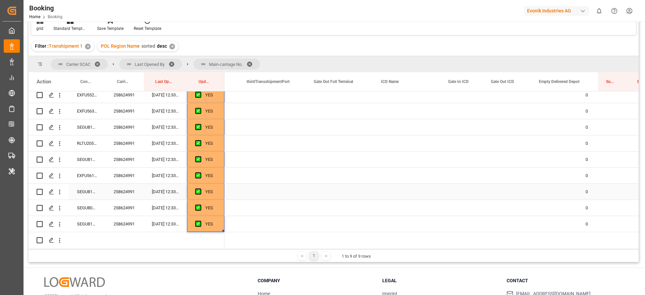
scroll to position [0, 1145]
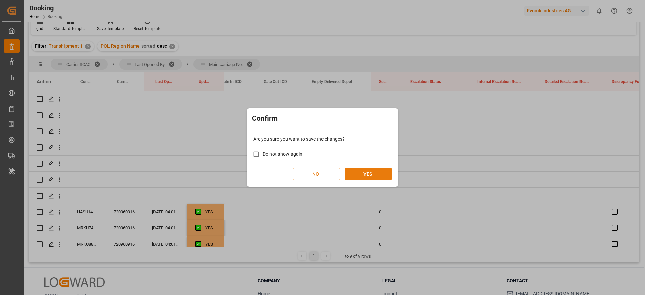
click at [369, 173] on button "YES" at bounding box center [368, 174] width 47 height 13
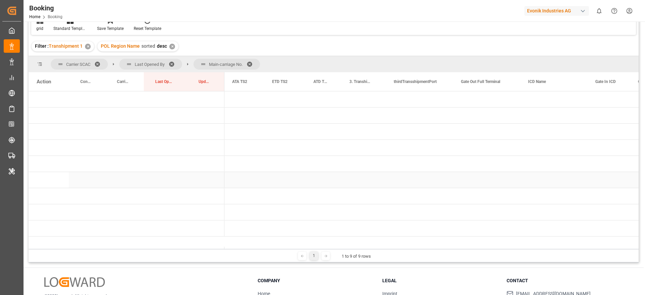
scroll to position [0, 856]
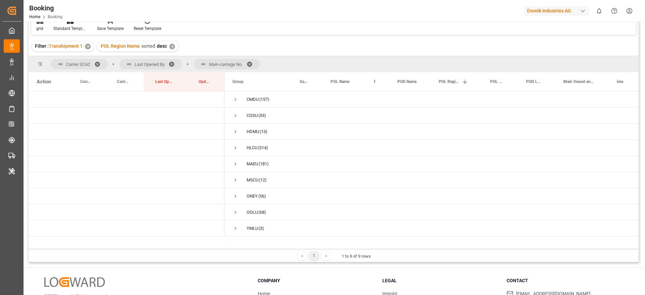
click at [252, 64] on span at bounding box center [252, 64] width 11 height 6
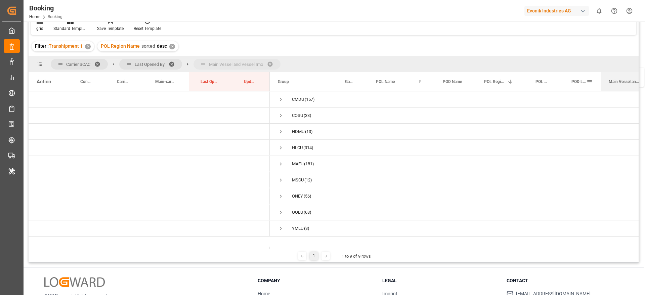
drag, startPoint x: 621, startPoint y: 81, endPoint x: 599, endPoint y: 72, distance: 24.1
click at [281, 163] on span "Press SPACE to select this row." at bounding box center [281, 164] width 6 height 6
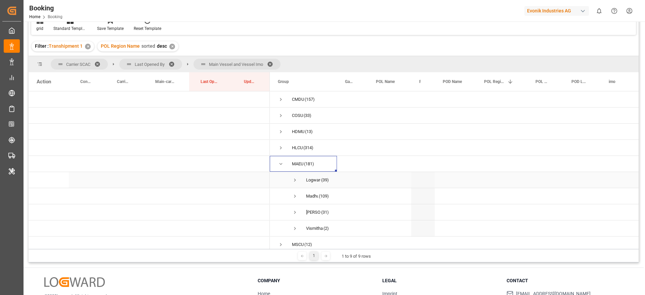
click at [295, 182] on span "Press SPACE to select this row." at bounding box center [295, 180] width 6 height 6
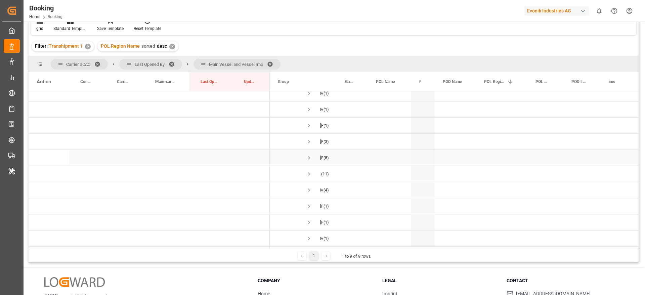
click at [305, 160] on span "MARIE MAERSK (8)" at bounding box center [303, 157] width 51 height 15
click at [309, 158] on span "Press SPACE to select this row." at bounding box center [309, 158] width 6 height 6
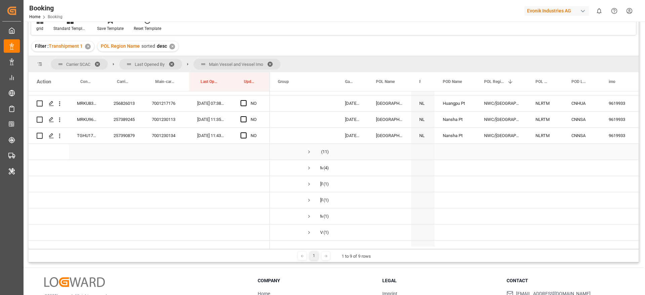
click at [309, 149] on span "Press SPACE to select this row." at bounding box center [309, 152] width 6 height 6
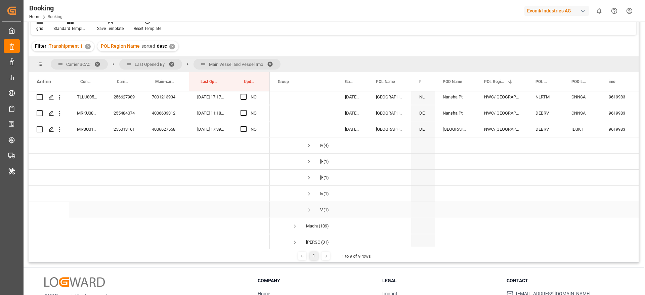
scroll to position [454, 0]
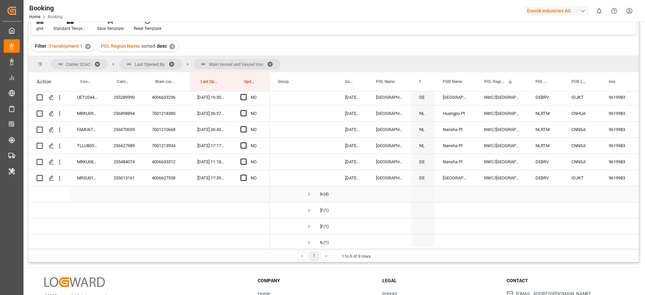
click at [308, 192] on span "Press SPACE to select this row." at bounding box center [309, 194] width 6 height 6
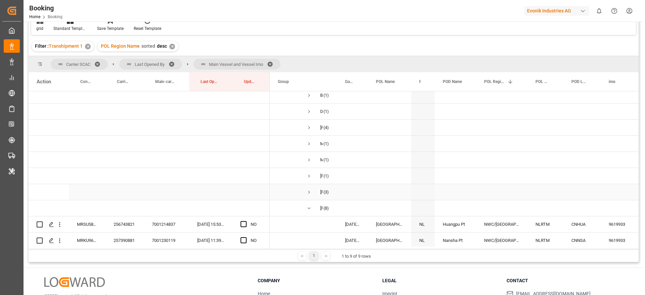
scroll to position [0, 1]
click at [308, 188] on span "Press SPACE to select this row." at bounding box center [308, 191] width 6 height 15
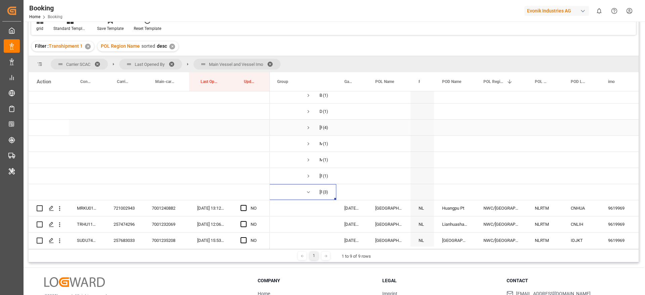
click at [307, 128] on span "Press SPACE to select this row." at bounding box center [308, 128] width 6 height 6
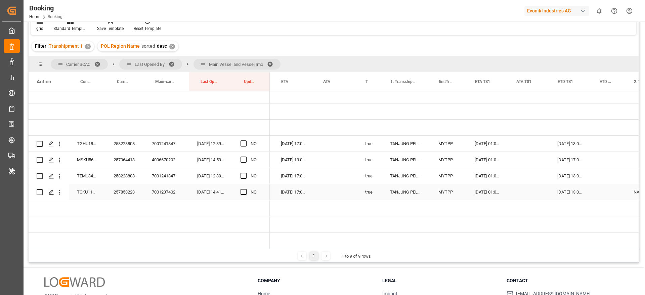
scroll to position [0, 444]
click at [124, 146] on div "258223808" at bounding box center [125, 144] width 38 height 16
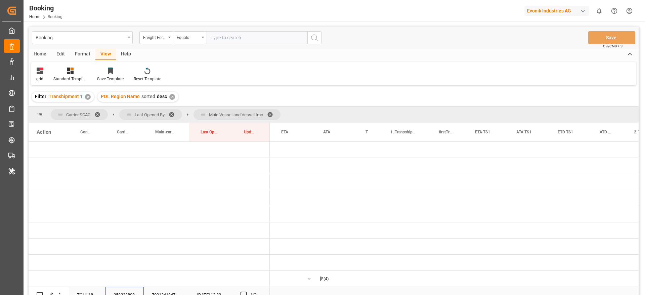
scroll to position [0, 444]
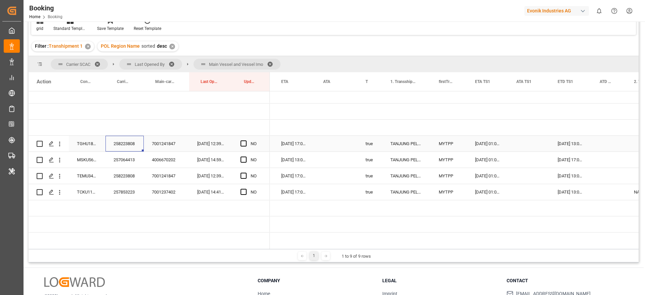
click at [87, 146] on div "TGHU1800983" at bounding box center [87, 144] width 37 height 16
click at [243, 142] on span "Press SPACE to select this row." at bounding box center [244, 143] width 6 height 6
click at [246, 140] on input "Press SPACE to select this row." at bounding box center [246, 140] width 0 height 0
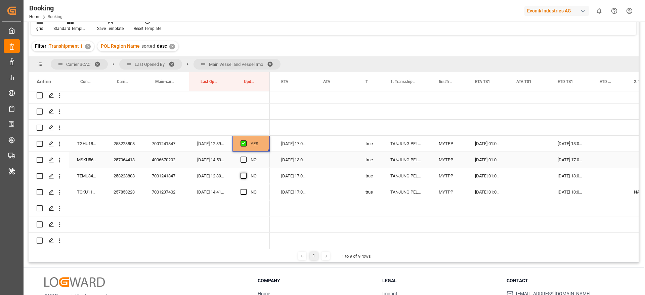
drag, startPoint x: 243, startPoint y: 159, endPoint x: 245, endPoint y: 177, distance: 17.9
click at [243, 159] on span "Press SPACE to select this row." at bounding box center [244, 160] width 6 height 6
click at [246, 157] on input "Press SPACE to select this row." at bounding box center [246, 157] width 0 height 0
click at [245, 177] on span "Press SPACE to select this row." at bounding box center [244, 176] width 6 height 6
click at [246, 173] on input "Press SPACE to select this row." at bounding box center [246, 173] width 0 height 0
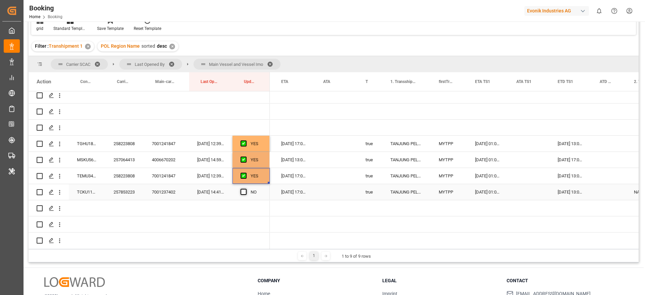
click at [244, 191] on span "Press SPACE to select this row." at bounding box center [244, 192] width 6 height 6
click at [246, 189] on input "Press SPACE to select this row." at bounding box center [246, 189] width 0 height 0
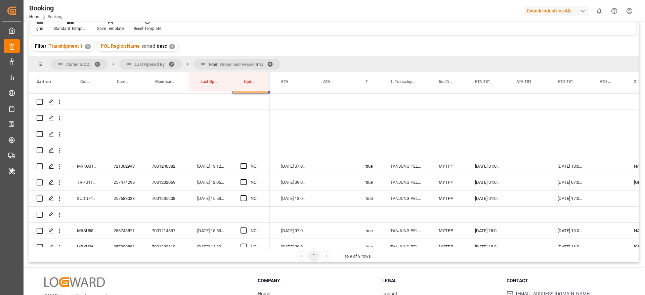
scroll to position [252, 0]
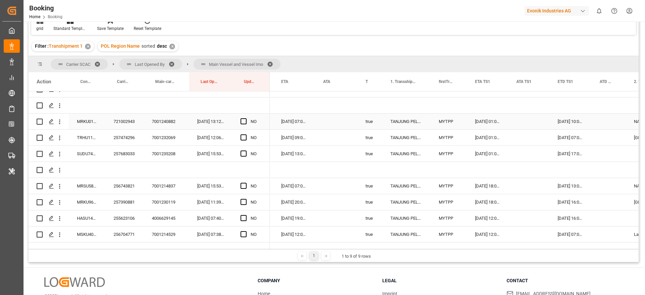
click at [126, 122] on div "721002943" at bounding box center [125, 122] width 38 height 16
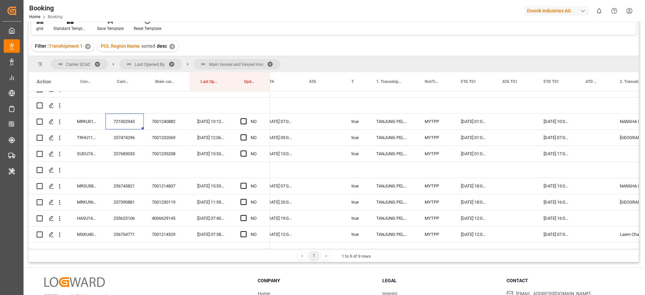
scroll to position [0, 0]
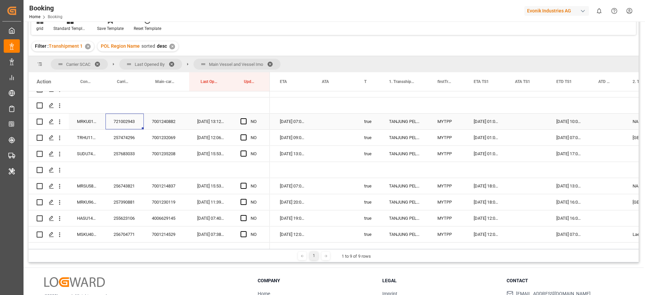
click at [245, 118] on div "Press SPACE to select this row." at bounding box center [246, 121] width 10 height 15
click at [130, 135] on div "257474296" at bounding box center [125, 138] width 38 height 16
click at [243, 120] on span "Press SPACE to select this row." at bounding box center [244, 121] width 6 height 6
click at [246, 118] on input "Press SPACE to select this row." at bounding box center [246, 118] width 0 height 0
click at [124, 142] on div "257474296" at bounding box center [125, 138] width 38 height 16
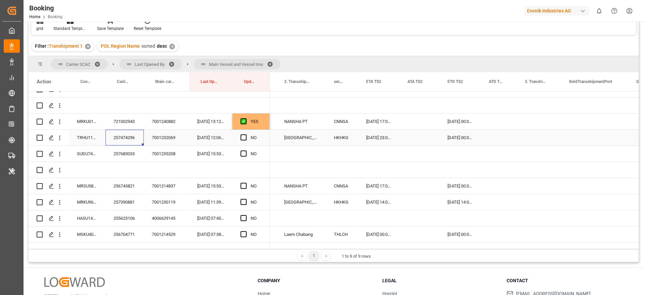
click at [464, 137] on div "[DATE] 00:00:00" at bounding box center [459, 138] width 41 height 16
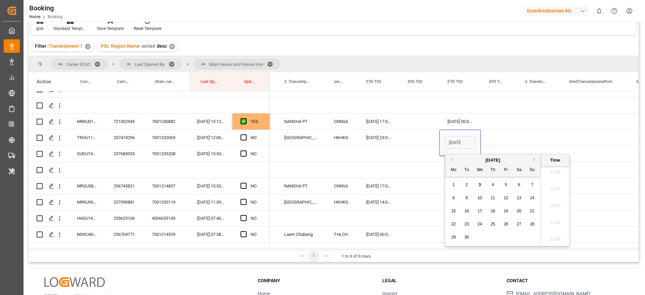
click at [535, 159] on button "Next Month" at bounding box center [536, 160] width 4 height 4
click at [508, 209] on span "17" at bounding box center [506, 211] width 4 height 5
type input "[DATE] 00:00"
click at [510, 136] on div "Press SPACE to select this row." at bounding box center [499, 138] width 36 height 16
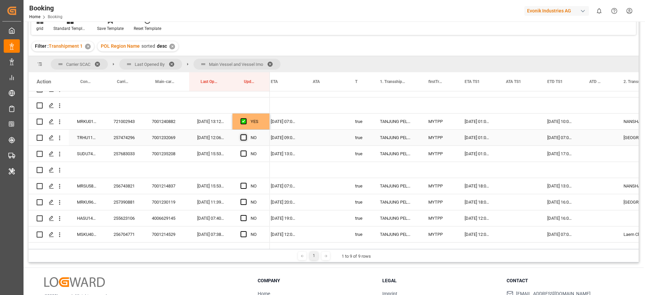
click at [241, 137] on span "Press SPACE to select this row." at bounding box center [244, 137] width 6 height 6
click at [246, 134] on input "Press SPACE to select this row." at bounding box center [246, 134] width 0 height 0
click at [244, 153] on span "Press SPACE to select this row." at bounding box center [244, 154] width 6 height 6
click at [246, 151] on input "Press SPACE to select this row." at bounding box center [246, 151] width 0 height 0
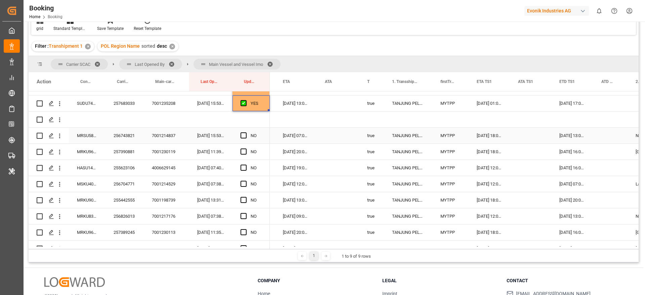
click at [244, 135] on span "Press SPACE to select this row." at bounding box center [244, 135] width 6 height 6
click at [246, 132] on input "Press SPACE to select this row." at bounding box center [246, 132] width 0 height 0
drag, startPoint x: 268, startPoint y: 142, endPoint x: 241, endPoint y: 158, distance: 31.8
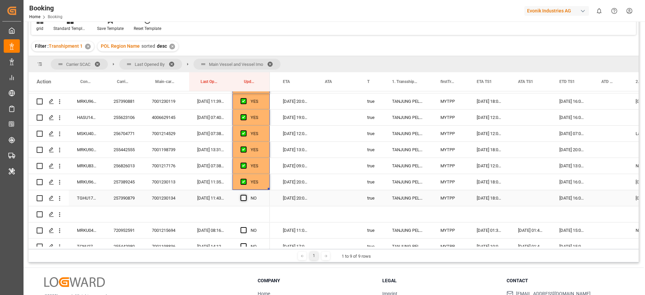
click at [244, 200] on span "Press SPACE to select this row." at bounding box center [244, 198] width 6 height 6
click at [246, 195] on input "Press SPACE to select this row." at bounding box center [246, 195] width 0 height 0
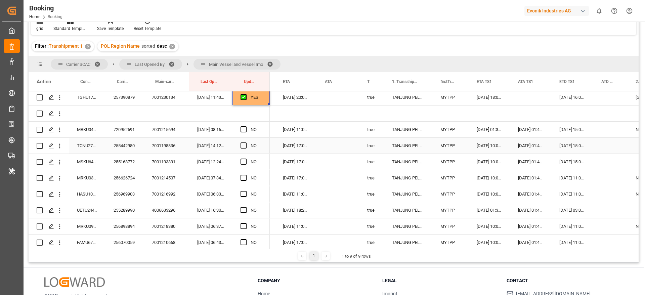
click at [122, 135] on div "720952591" at bounding box center [125, 130] width 38 height 16
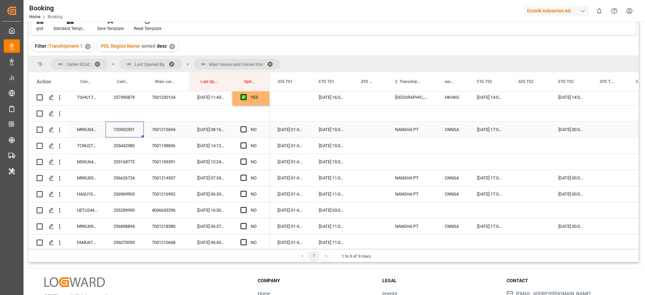
click at [489, 130] on div "[DATE] 17:00:00" at bounding box center [489, 130] width 41 height 16
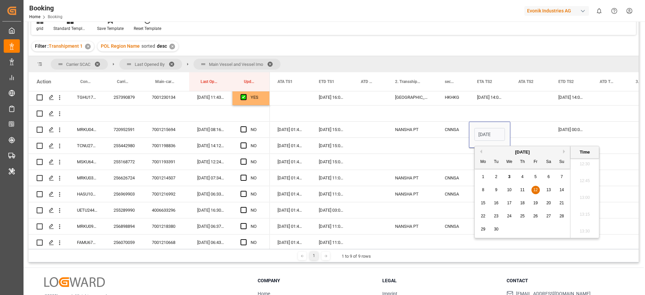
click at [521, 190] on span "11" at bounding box center [522, 189] width 4 height 5
type input "[DATE] 17:00"
click at [568, 126] on div "[DATE] 00:00:00" at bounding box center [570, 130] width 41 height 16
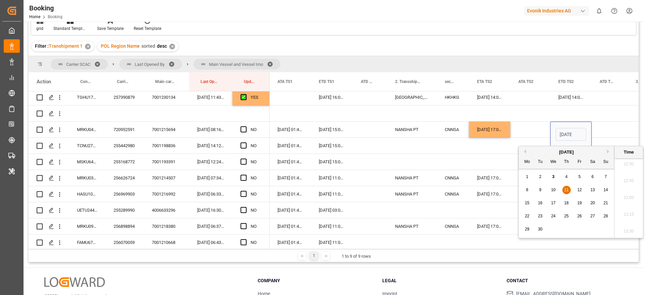
click at [577, 189] on div "12" at bounding box center [580, 190] width 8 height 8
type input "[DATE] 00:00"
click at [612, 126] on div "Press SPACE to select this row." at bounding box center [610, 130] width 36 height 16
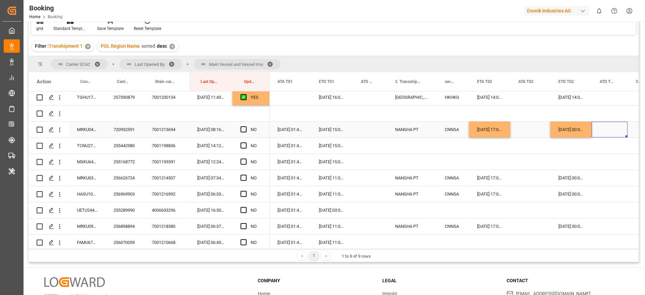
click at [493, 130] on div "[DATE] 17:00:00" at bounding box center [489, 130] width 41 height 16
click at [490, 176] on div "[DATE] 17:00:00" at bounding box center [489, 178] width 41 height 16
click at [489, 192] on div "[DATE] 17:00:00" at bounding box center [489, 194] width 41 height 16
click at [573, 126] on div "[DATE] 00:00:00" at bounding box center [570, 130] width 41 height 16
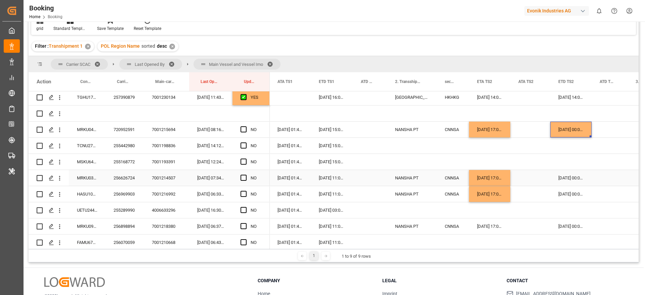
click at [567, 177] on div "[DATE] 00:00:00" at bounding box center [570, 178] width 41 height 16
click at [570, 195] on div "[DATE] 00:00:00" at bounding box center [570, 194] width 41 height 16
click at [568, 222] on div "[DATE] 00:00:00" at bounding box center [570, 226] width 41 height 16
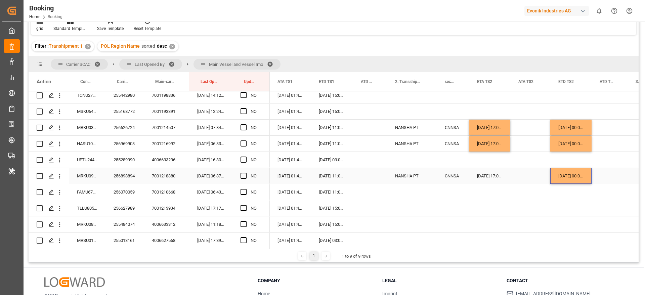
click at [480, 148] on div "[DATE] 17:00:00" at bounding box center [489, 144] width 41 height 16
click at [488, 173] on div "[DATE] 17:00:00" at bounding box center [489, 176] width 41 height 16
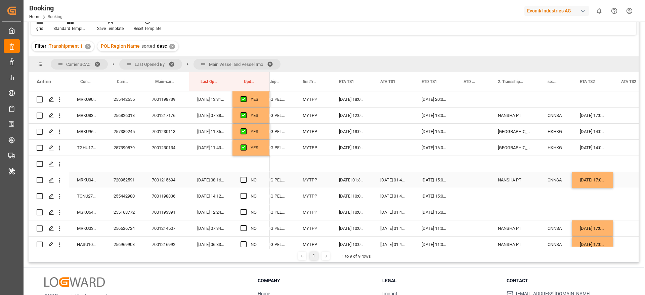
click at [241, 179] on span "Press SPACE to select this row." at bounding box center [244, 180] width 6 height 6
click at [246, 177] on input "Press SPACE to select this row." at bounding box center [246, 177] width 0 height 0
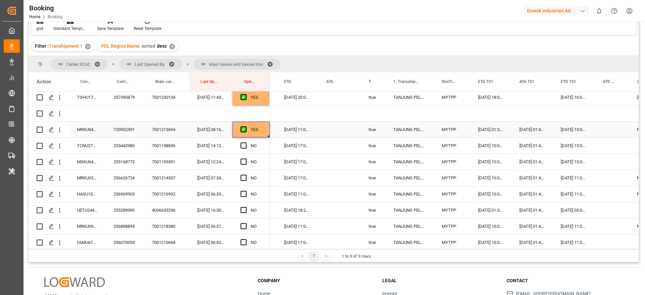
click at [292, 128] on div "[DATE] 11:00:00" at bounding box center [297, 130] width 42 height 16
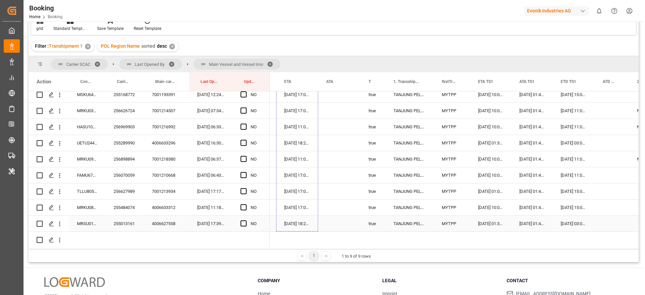
drag, startPoint x: 317, startPoint y: 136, endPoint x: 313, endPoint y: 224, distance: 88.1
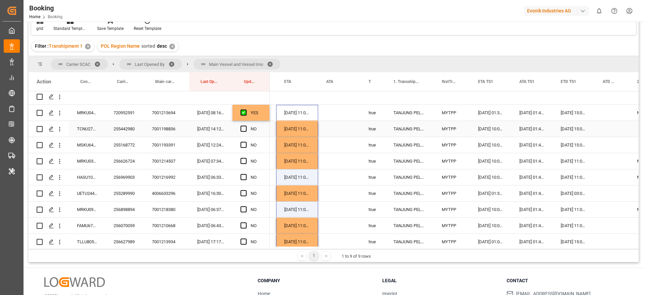
click at [116, 128] on div "255442980" at bounding box center [125, 129] width 38 height 16
click at [264, 114] on div "YES" at bounding box center [251, 113] width 37 height 16
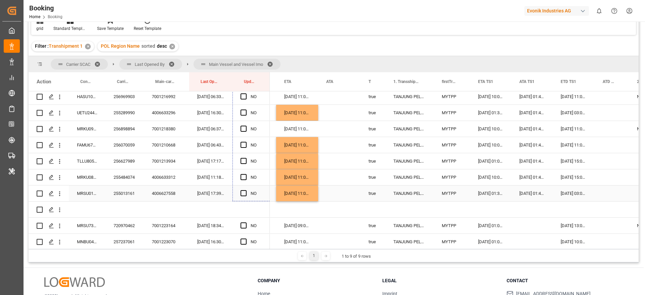
drag, startPoint x: 268, startPoint y: 120, endPoint x: 264, endPoint y: 193, distance: 72.7
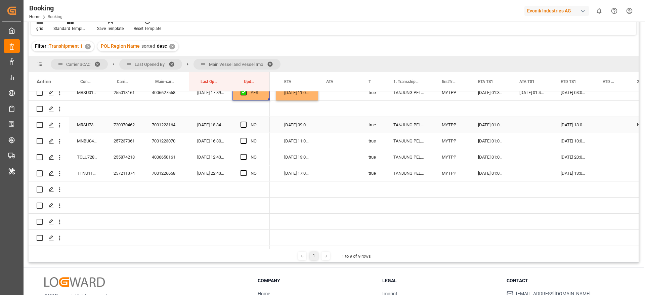
click at [131, 129] on div "720970462" at bounding box center [125, 125] width 38 height 16
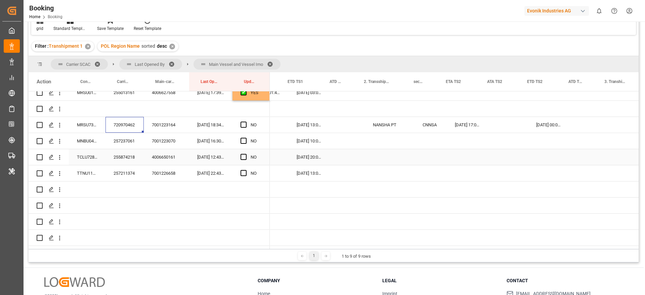
scroll to position [0, 719]
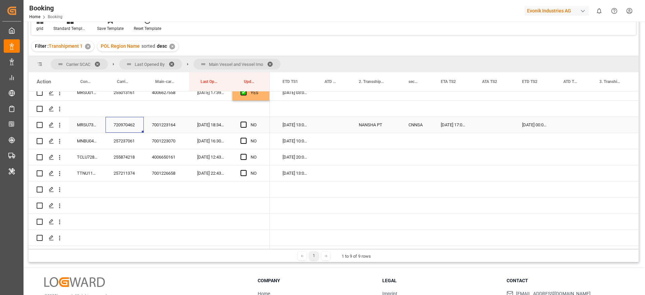
click at [538, 126] on div "[DATE] 00:00:00" at bounding box center [534, 125] width 41 height 16
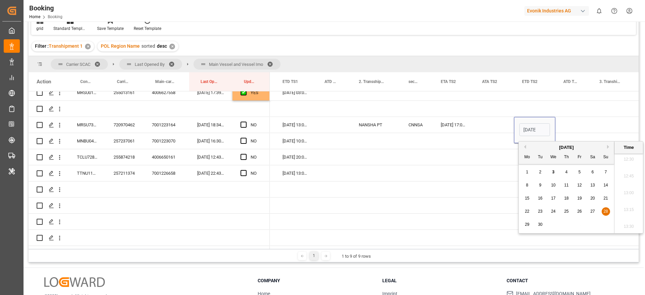
click at [605, 198] on span "21" at bounding box center [605, 198] width 4 height 5
type input "[DATE] 00:00"
click at [573, 118] on div "Press SPACE to select this row." at bounding box center [573, 125] width 36 height 16
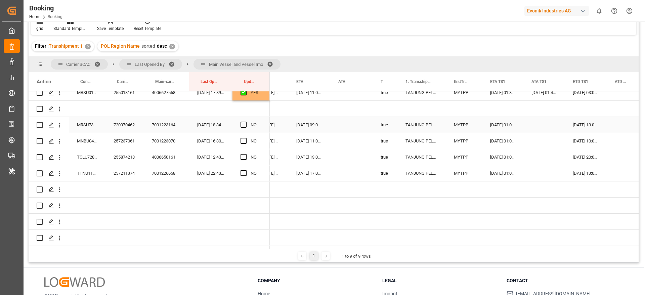
click at [242, 123] on span "Press SPACE to select this row." at bounding box center [244, 125] width 6 height 6
click at [246, 122] on input "Press SPACE to select this row." at bounding box center [246, 122] width 0 height 0
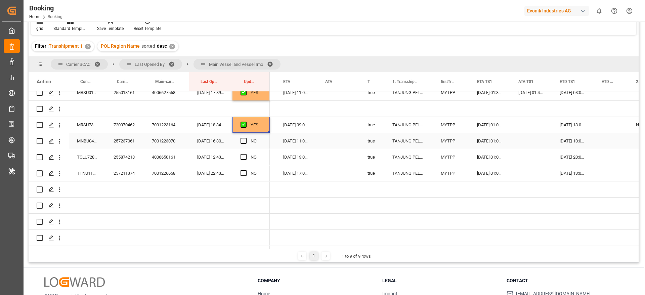
click at [121, 142] on div "257237061" at bounding box center [125, 141] width 38 height 16
click at [242, 140] on span "Press SPACE to select this row." at bounding box center [244, 141] width 6 height 6
click at [246, 138] on input "Press SPACE to select this row." at bounding box center [246, 138] width 0 height 0
click at [243, 156] on span "Press SPACE to select this row." at bounding box center [244, 157] width 6 height 6
click at [246, 154] on input "Press SPACE to select this row." at bounding box center [246, 154] width 0 height 0
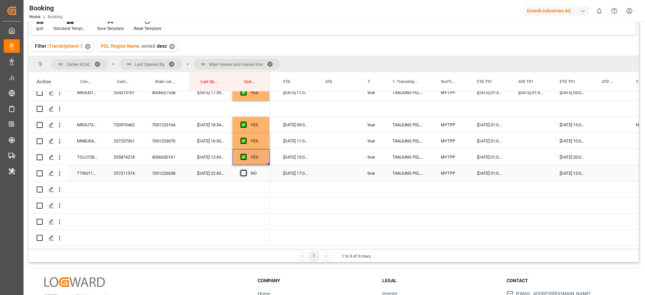
click at [244, 172] on span "Press SPACE to select this row." at bounding box center [244, 173] width 6 height 6
click at [246, 170] on input "Press SPACE to select this row." at bounding box center [246, 170] width 0 height 0
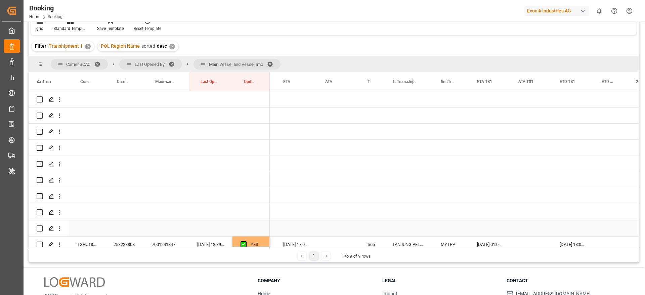
scroll to position [252, 0]
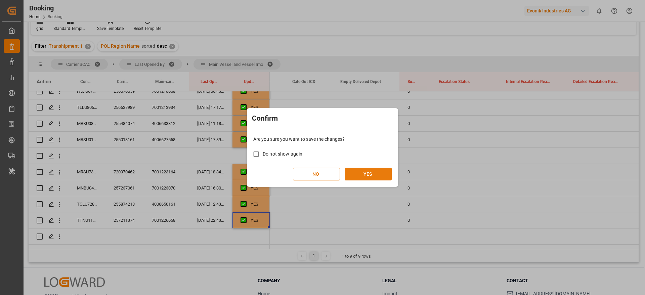
click at [362, 172] on button "YES" at bounding box center [368, 174] width 47 height 13
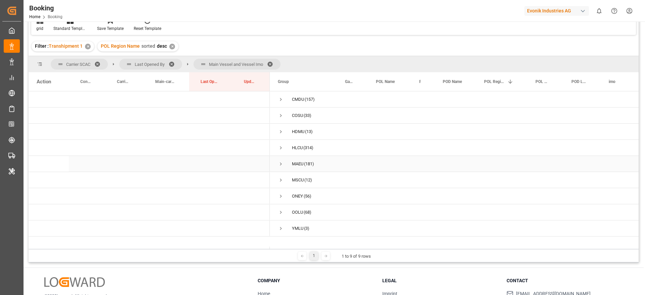
click at [279, 164] on span "Press SPACE to select this row." at bounding box center [281, 164] width 6 height 6
click at [296, 159] on span "Press SPACE to select this row." at bounding box center [295, 162] width 6 height 6
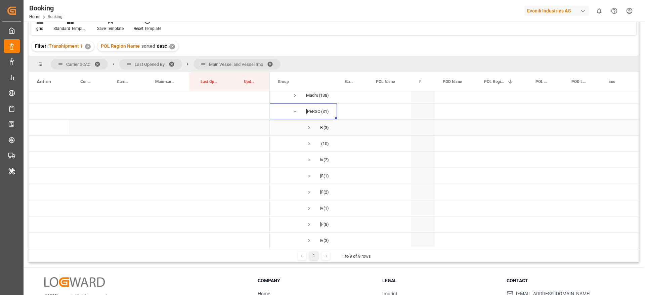
click at [313, 128] on span "BUSAN EXPRESS (3)" at bounding box center [303, 127] width 51 height 15
click at [310, 129] on span "Press SPACE to select this row." at bounding box center [309, 128] width 6 height 6
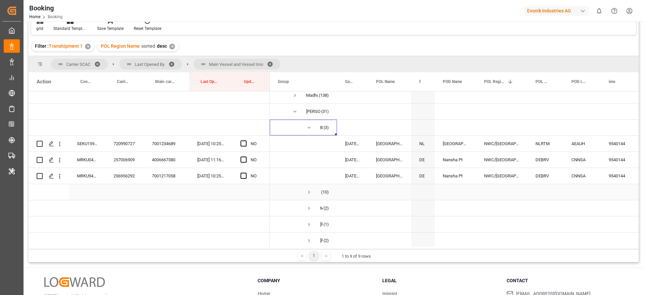
click at [308, 189] on span "Press SPACE to select this row." at bounding box center [309, 192] width 6 height 6
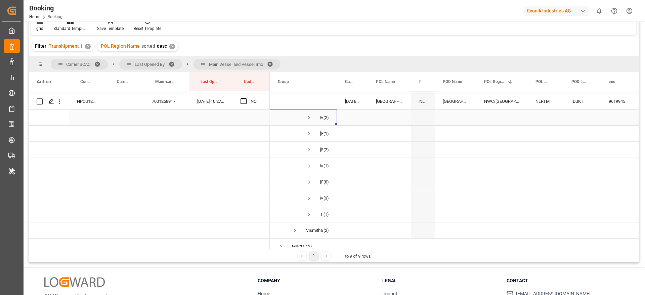
click at [307, 118] on span "Press SPACE to select this row." at bounding box center [309, 118] width 6 height 6
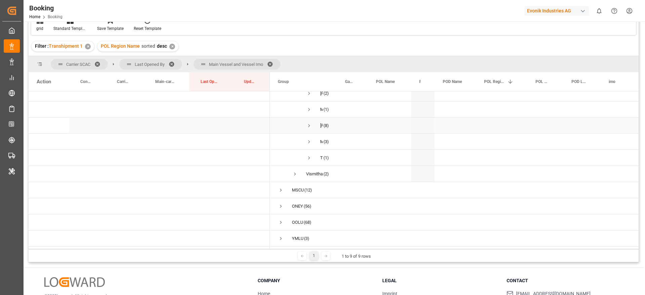
click at [308, 119] on span "Press SPACE to select this row." at bounding box center [309, 125] width 6 height 15
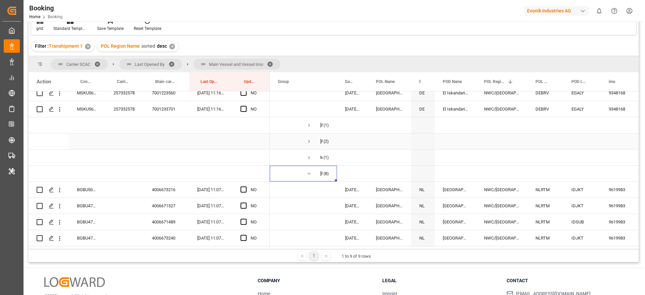
click at [310, 140] on span "Press SPACE to select this row." at bounding box center [309, 141] width 6 height 6
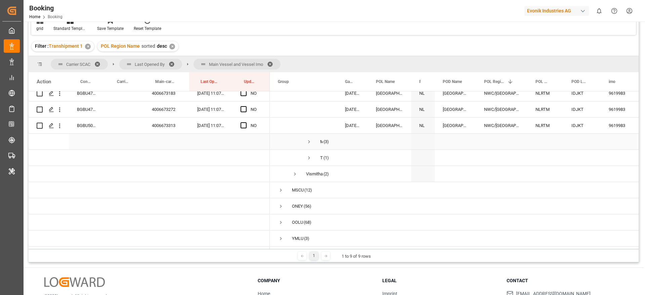
click at [309, 139] on span "Press SPACE to select this row." at bounding box center [309, 142] width 6 height 6
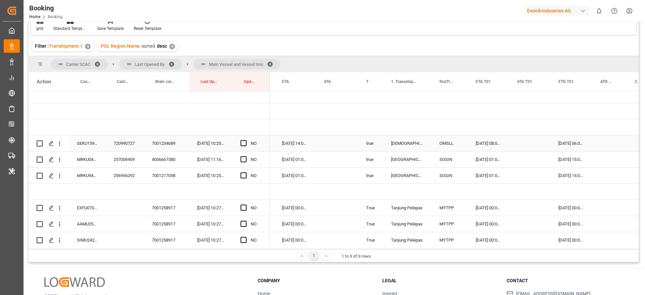
click at [247, 144] on div "Press SPACE to select this row." at bounding box center [246, 143] width 10 height 15
click at [244, 145] on span "Press SPACE to select this row." at bounding box center [244, 143] width 6 height 6
click at [246, 140] on input "Press SPACE to select this row." at bounding box center [246, 140] width 0 height 0
drag, startPoint x: 267, startPoint y: 162, endPoint x: 267, endPoint y: 174, distance: 12.1
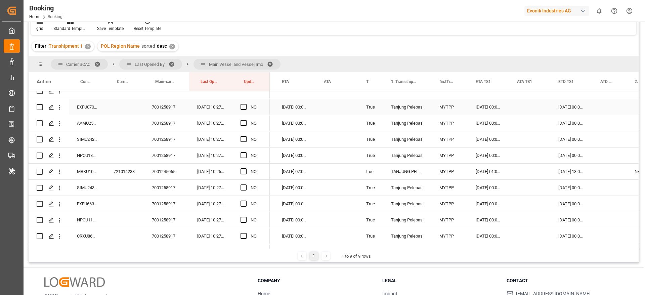
click at [80, 108] on div "EXFU0705984" at bounding box center [87, 107] width 37 height 16
click at [244, 106] on span "Press SPACE to select this row." at bounding box center [244, 107] width 6 height 6
click at [246, 104] on input "Press SPACE to select this row." at bounding box center [246, 104] width 0 height 0
click at [104, 171] on div "MRKU1067358" at bounding box center [87, 172] width 37 height 16
click at [126, 170] on div "721014233" at bounding box center [125, 172] width 38 height 16
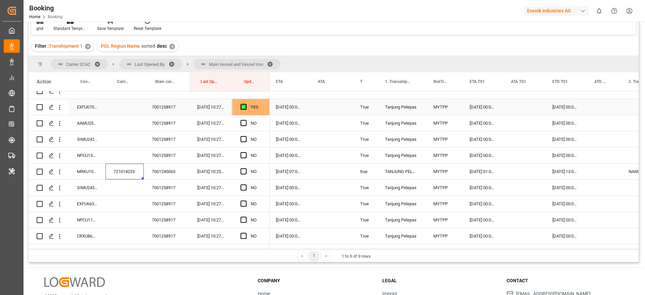
click at [262, 111] on div "YES" at bounding box center [251, 107] width 37 height 16
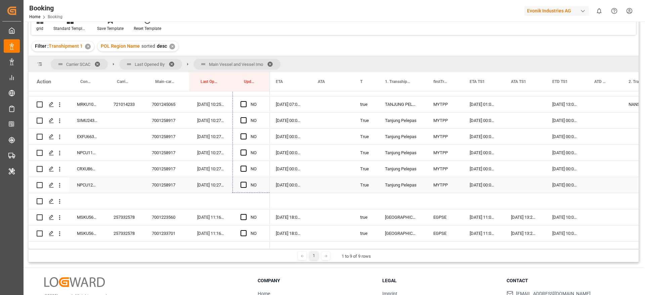
drag, startPoint x: 269, startPoint y: 115, endPoint x: 249, endPoint y: 177, distance: 65.2
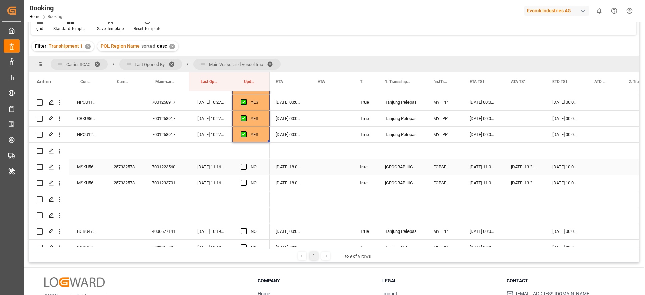
click at [127, 168] on div "257332578" at bounding box center [125, 167] width 38 height 16
click at [241, 165] on span "Press SPACE to select this row." at bounding box center [244, 167] width 6 height 6
click at [246, 164] on input "Press SPACE to select this row." at bounding box center [246, 164] width 0 height 0
click at [245, 185] on span "Press SPACE to select this row." at bounding box center [244, 183] width 6 height 6
click at [246, 180] on input "Press SPACE to select this row." at bounding box center [246, 180] width 0 height 0
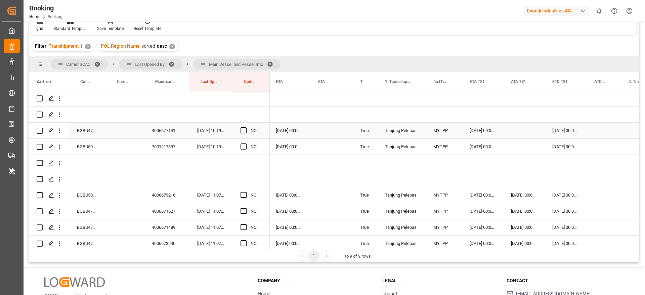
click at [83, 132] on div "BGBU4782312" at bounding box center [87, 131] width 37 height 16
click at [475, 132] on div "[DATE] 00:00:00" at bounding box center [482, 131] width 41 height 16
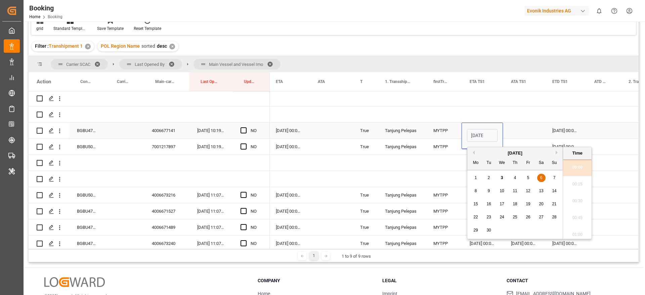
scroll to position [859, 0]
click at [554, 192] on span "14" at bounding box center [554, 190] width 4 height 5
type input "14-09-2025 00:00"
click at [96, 130] on div "BGBU4782312" at bounding box center [87, 131] width 37 height 16
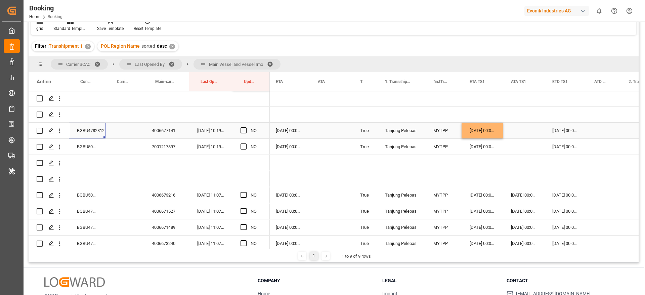
click at [561, 128] on div "12-09-2025 00:00:00" at bounding box center [565, 131] width 42 height 16
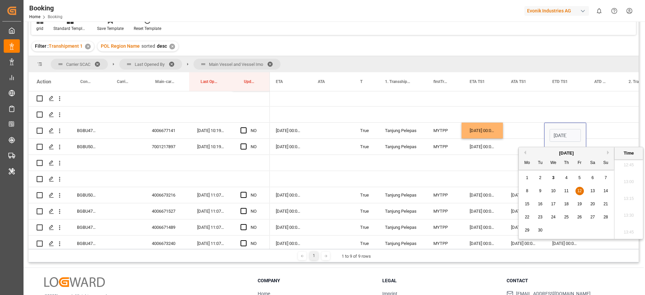
click at [580, 204] on span "19" at bounding box center [579, 204] width 4 height 5
type input "19-09-2025 00:00"
click at [284, 128] on div "18-09-2025 00:00:00" at bounding box center [289, 131] width 42 height 16
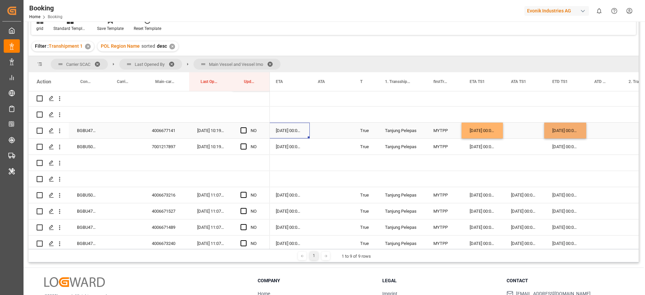
click at [290, 131] on div "18-09-2025 00:00:00" at bounding box center [289, 131] width 42 height 16
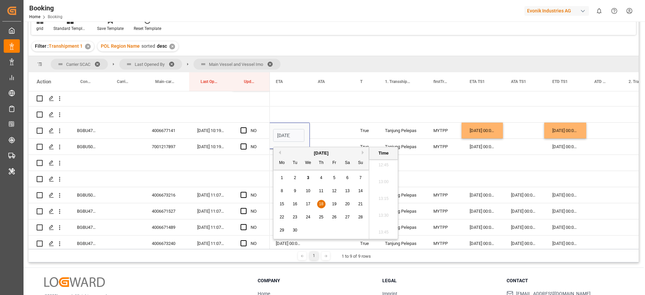
click at [320, 217] on span "25" at bounding box center [321, 217] width 4 height 5
type input "25-09-2025 00:00"
click at [244, 128] on span "Press SPACE to select this row." at bounding box center [244, 130] width 6 height 6
click at [246, 127] on input "Press SPACE to select this row." at bounding box center [246, 127] width 0 height 0
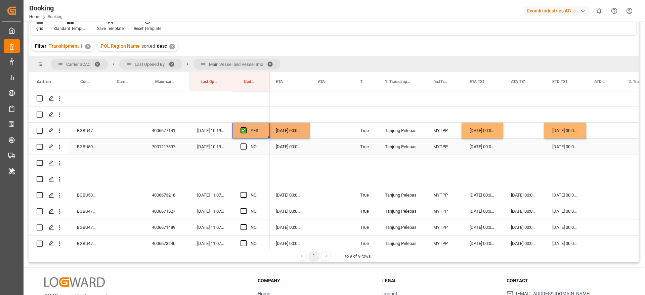
click at [85, 148] on div "BGBU5006313" at bounding box center [87, 147] width 37 height 16
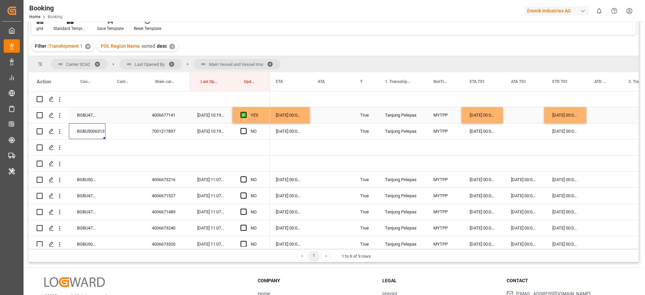
scroll to position [420, 0]
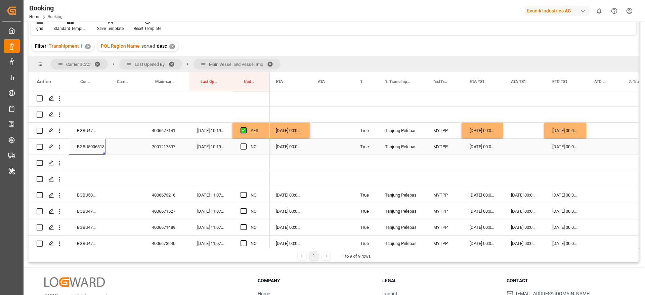
click at [474, 144] on div "[DATE] 00:00:00" at bounding box center [482, 147] width 41 height 16
click at [567, 144] on div "[DATE] 00:00:00" at bounding box center [565, 147] width 42 height 16
click at [471, 148] on div "[DATE] 00:00:00" at bounding box center [482, 147] width 41 height 16
click at [246, 146] on span "Press SPACE to select this row." at bounding box center [244, 146] width 6 height 6
click at [246, 143] on input "Press SPACE to select this row." at bounding box center [246, 143] width 0 height 0
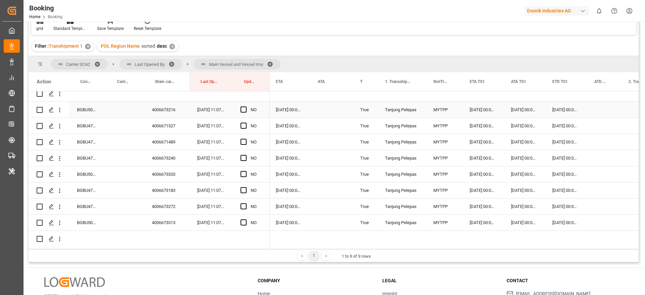
scroll to position [521, 0]
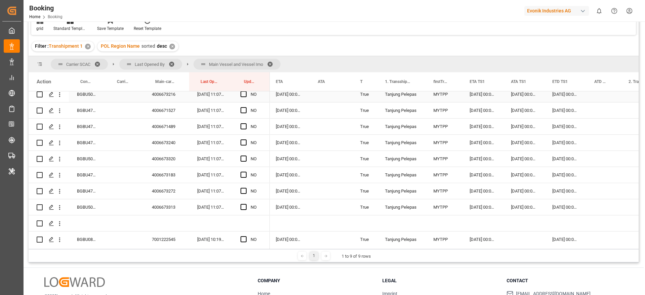
click at [85, 97] on div "BGBU5000700" at bounding box center [87, 94] width 37 height 16
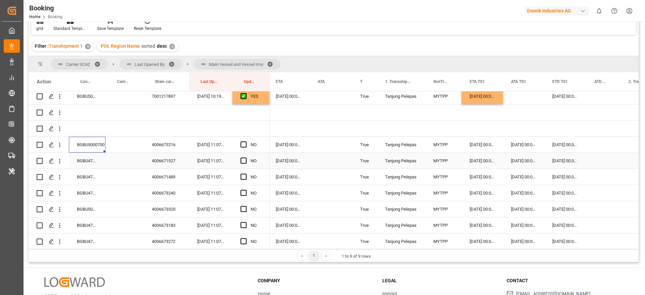
scroll to position [521, 0]
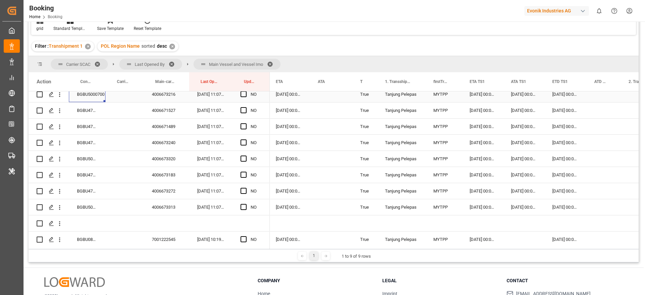
drag, startPoint x: 244, startPoint y: 94, endPoint x: 245, endPoint y: 106, distance: 11.8
click at [244, 94] on span "Press SPACE to select this row." at bounding box center [244, 94] width 6 height 6
click at [246, 91] on input "Press SPACE to select this row." at bounding box center [246, 91] width 0 height 0
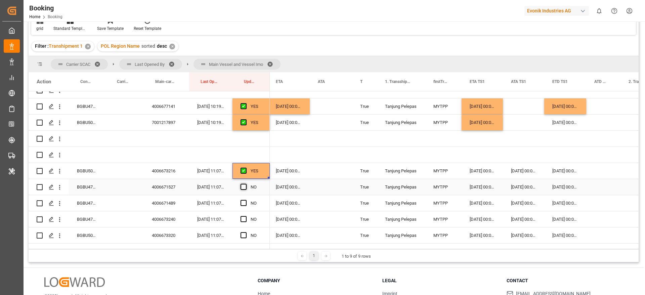
click at [244, 186] on span "Press SPACE to select this row." at bounding box center [244, 187] width 6 height 6
click at [246, 184] on input "Press SPACE to select this row." at bounding box center [246, 184] width 0 height 0
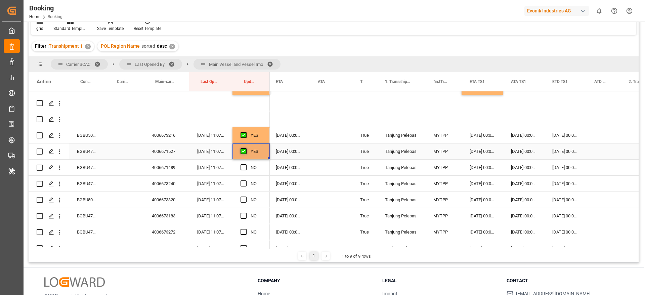
scroll to position [495, 0]
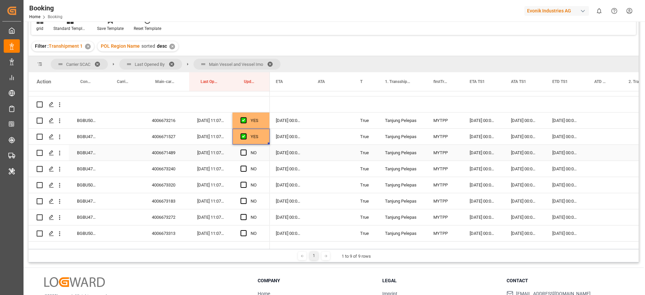
click at [83, 155] on div "BGBU4746085" at bounding box center [87, 153] width 37 height 16
click at [567, 153] on div "[DATE] 00:00:00" at bounding box center [565, 153] width 42 height 16
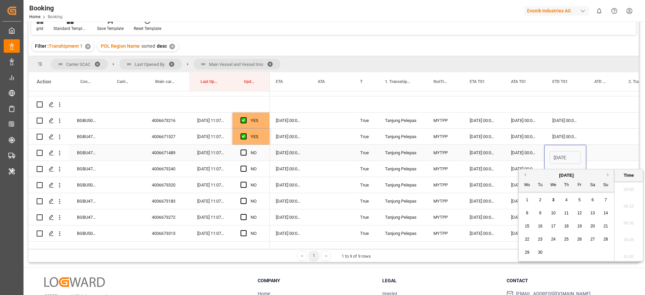
scroll to position [859, 0]
click at [591, 197] on div "6" at bounding box center [593, 200] width 8 height 8
type input "[DATE] 00:00"
click at [603, 154] on div "Press SPACE to select this row." at bounding box center [603, 153] width 34 height 16
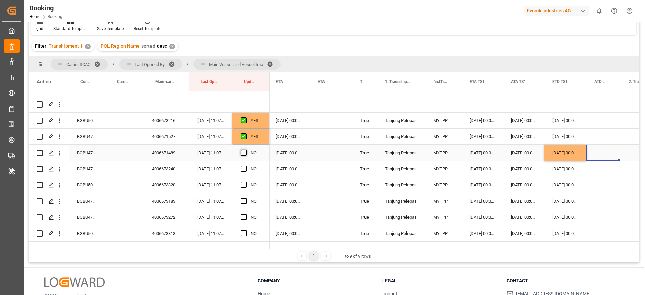
click at [244, 152] on span "Press SPACE to select this row." at bounding box center [244, 153] width 6 height 6
click at [246, 150] on input "Press SPACE to select this row." at bounding box center [246, 150] width 0 height 0
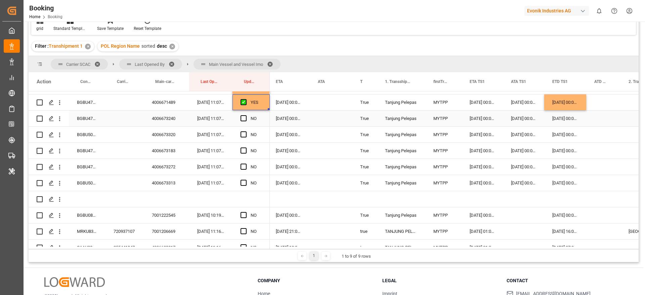
click at [86, 121] on div "BGBU4746275" at bounding box center [87, 119] width 37 height 16
click at [261, 106] on div "YES" at bounding box center [256, 102] width 11 height 15
drag, startPoint x: 268, startPoint y: 109, endPoint x: 264, endPoint y: 183, distance: 74.7
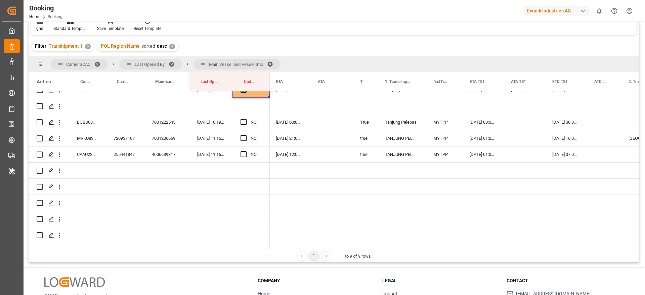
scroll to position [646, 0]
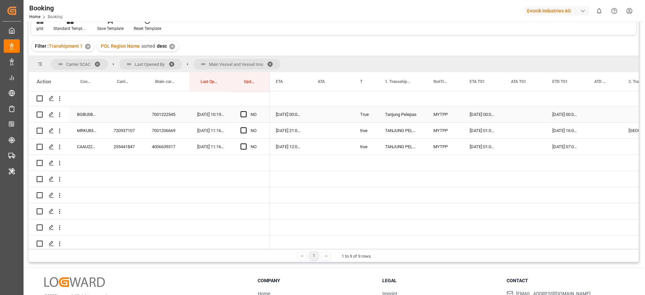
click at [79, 115] on div "BGBU0811990" at bounding box center [87, 115] width 37 height 16
click at [245, 114] on span "Press SPACE to select this row." at bounding box center [244, 114] width 6 height 6
click at [246, 111] on input "Press SPACE to select this row." at bounding box center [246, 111] width 0 height 0
click at [127, 131] on div "720937107" at bounding box center [125, 131] width 38 height 16
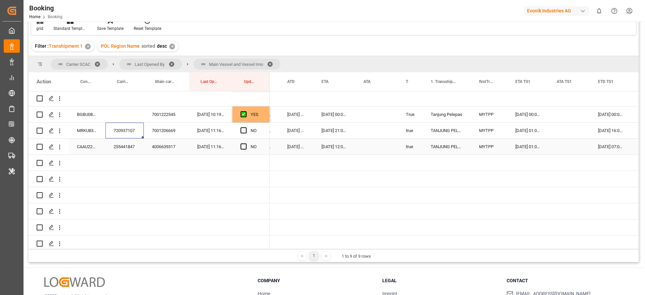
scroll to position [0, 0]
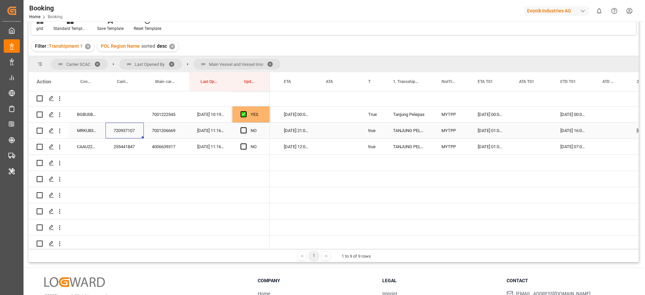
click at [244, 134] on div "Press SPACE to select this row." at bounding box center [246, 130] width 10 height 15
click at [241, 130] on span "Press SPACE to select this row." at bounding box center [244, 130] width 6 height 6
click at [246, 127] on input "Press SPACE to select this row." at bounding box center [246, 127] width 0 height 0
click at [245, 147] on span "Press SPACE to select this row." at bounding box center [244, 146] width 6 height 6
click at [246, 143] on input "Press SPACE to select this row." at bounding box center [246, 143] width 0 height 0
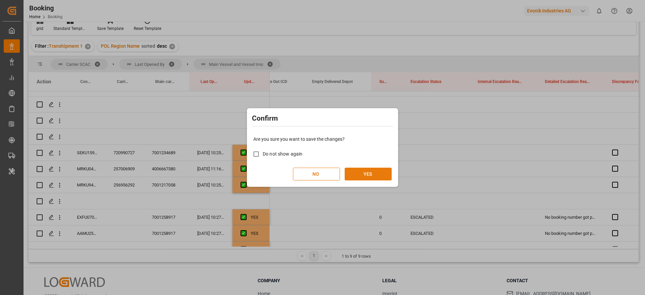
click at [369, 177] on button "YES" at bounding box center [368, 174] width 47 height 13
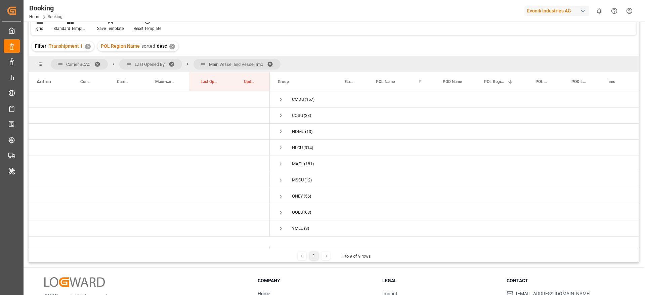
click at [273, 62] on span at bounding box center [272, 64] width 11 height 6
click at [280, 159] on span "Press SPACE to select this row." at bounding box center [281, 163] width 6 height 15
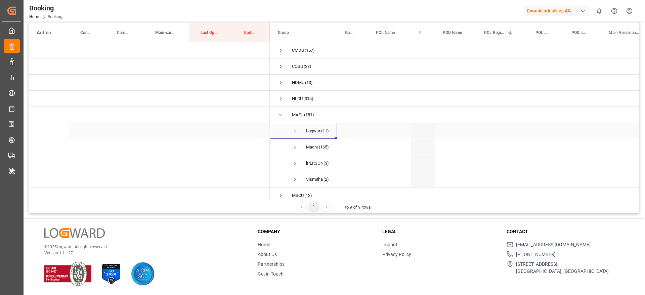
click at [293, 130] on span "Press SPACE to select this row." at bounding box center [295, 131] width 6 height 6
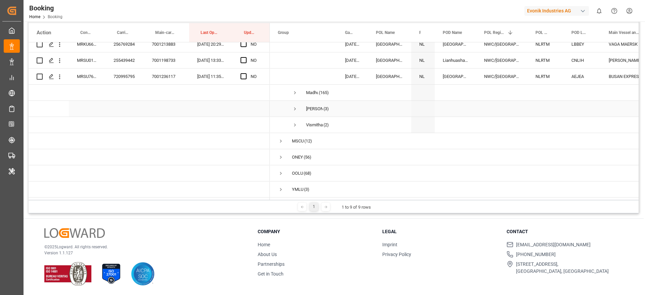
click at [297, 107] on span "Press SPACE to select this row." at bounding box center [295, 109] width 6 height 6
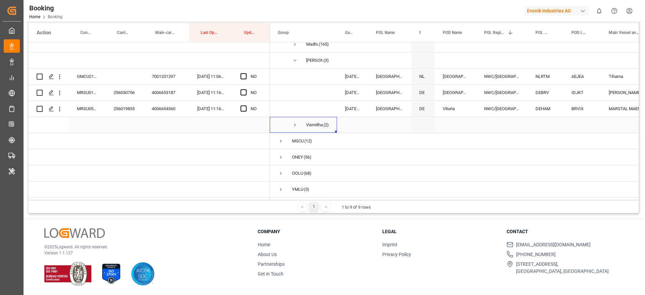
click at [293, 123] on span "Press SPACE to select this row." at bounding box center [295, 125] width 6 height 6
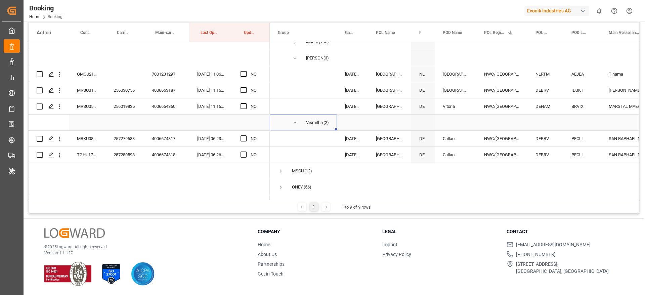
click at [294, 122] on span "Press SPACE to select this row." at bounding box center [295, 123] width 6 height 6
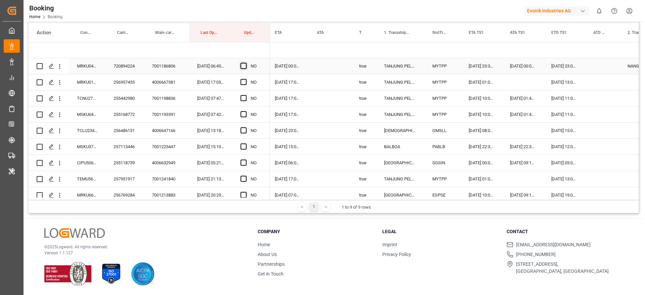
click at [243, 65] on span "Press SPACE to select this row." at bounding box center [244, 66] width 6 height 6
click at [246, 63] on input "Press SPACE to select this row." at bounding box center [246, 63] width 0 height 0
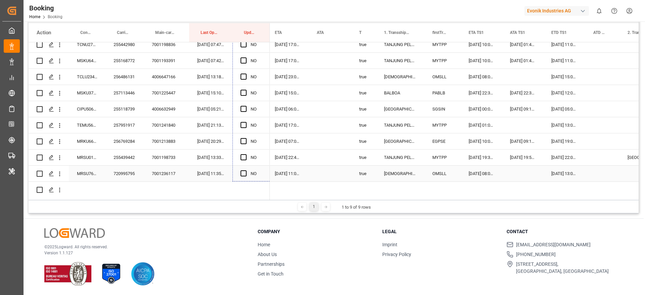
drag, startPoint x: 268, startPoint y: 73, endPoint x: 257, endPoint y: 168, distance: 96.1
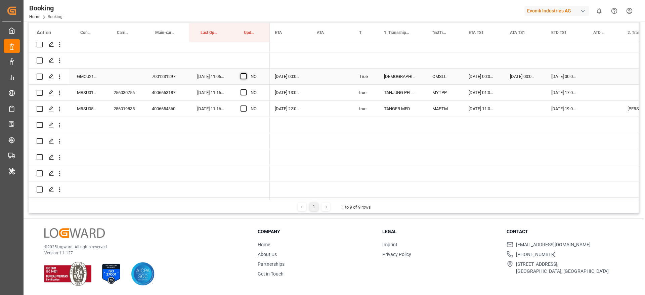
click at [242, 73] on span "Press SPACE to select this row." at bounding box center [244, 76] width 6 height 6
click at [246, 73] on input "Press SPACE to select this row." at bounding box center [246, 73] width 0 height 0
click at [244, 90] on span "Press SPACE to select this row." at bounding box center [244, 92] width 6 height 6
click at [246, 89] on input "Press SPACE to select this row." at bounding box center [246, 89] width 0 height 0
click at [244, 108] on span "Press SPACE to select this row." at bounding box center [244, 109] width 6 height 6
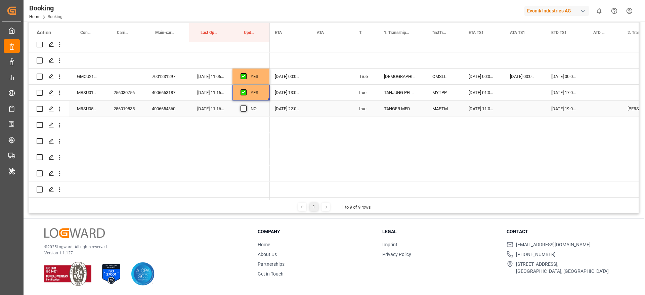
click at [246, 106] on input "Press SPACE to select this row." at bounding box center [246, 106] width 0 height 0
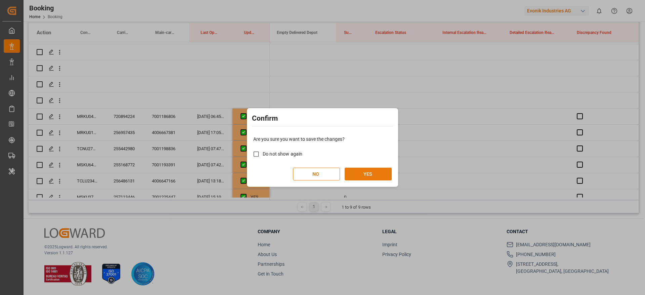
click at [371, 168] on button "YES" at bounding box center [368, 174] width 47 height 13
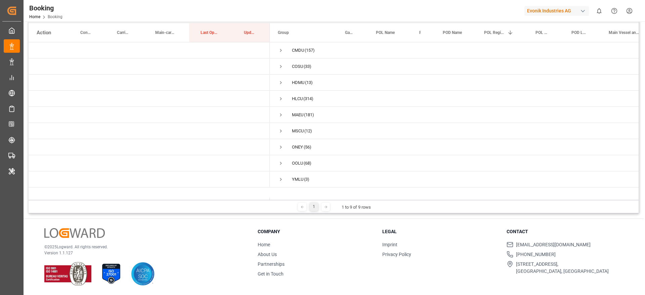
click at [589, 224] on div "© 2025 Logward. All rights reserved. Version 1.1.127 Company Home About Us Part…" at bounding box center [334, 257] width 620 height 76
